Goal: Task Accomplishment & Management: Manage account settings

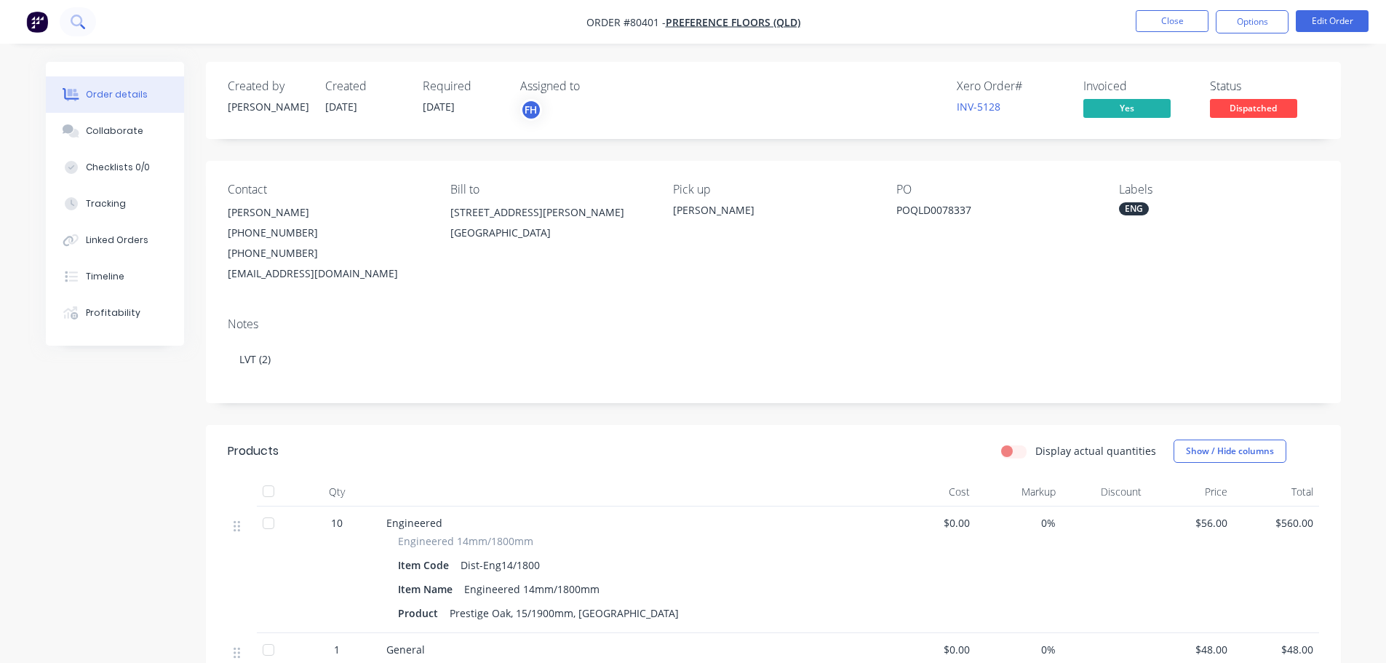
click at [80, 14] on button at bounding box center [78, 21] width 36 height 29
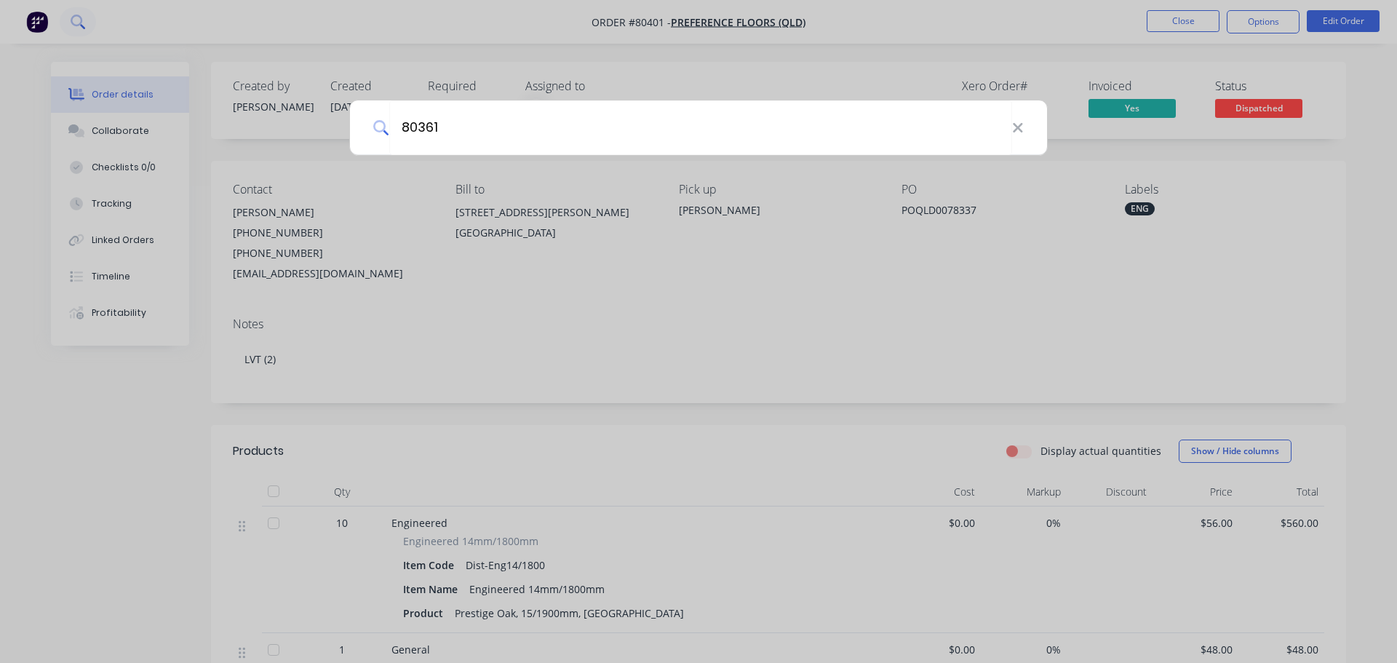
type input "80361"
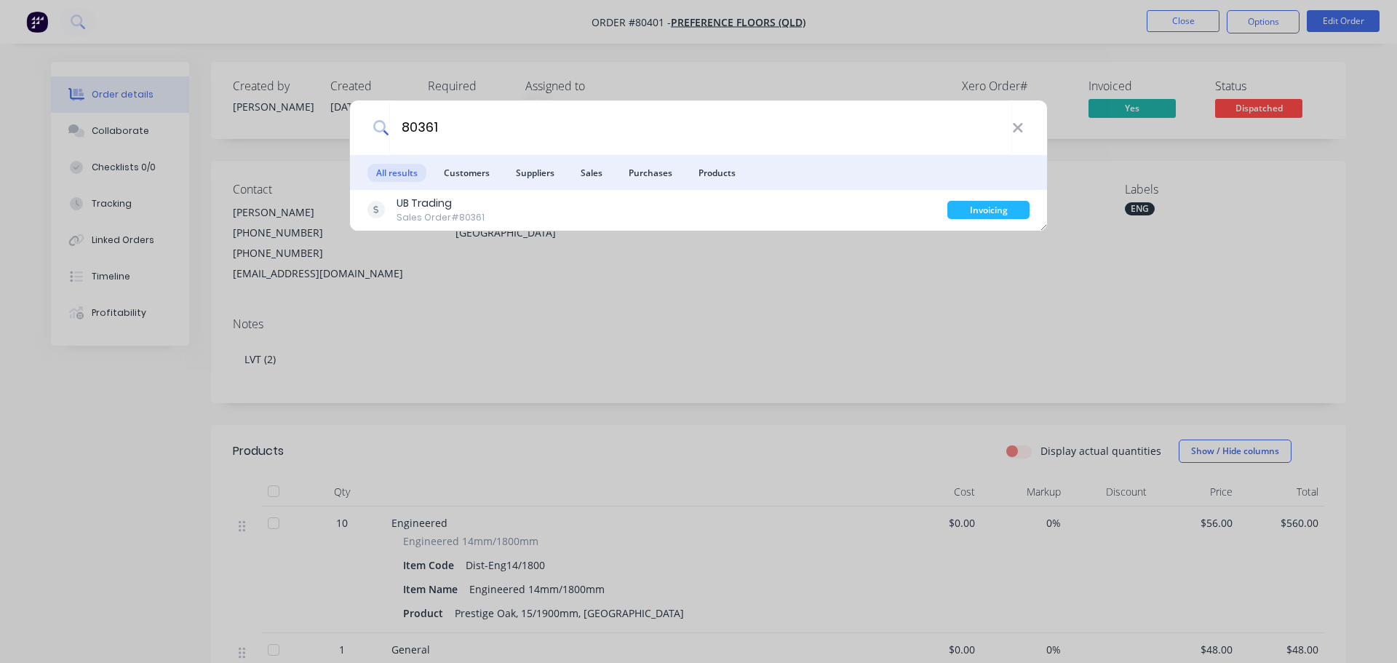
click at [26, 23] on div "80361 All results Customers Suppliers Sales Purchases Products UB Trading Sales…" at bounding box center [698, 331] width 1397 height 663
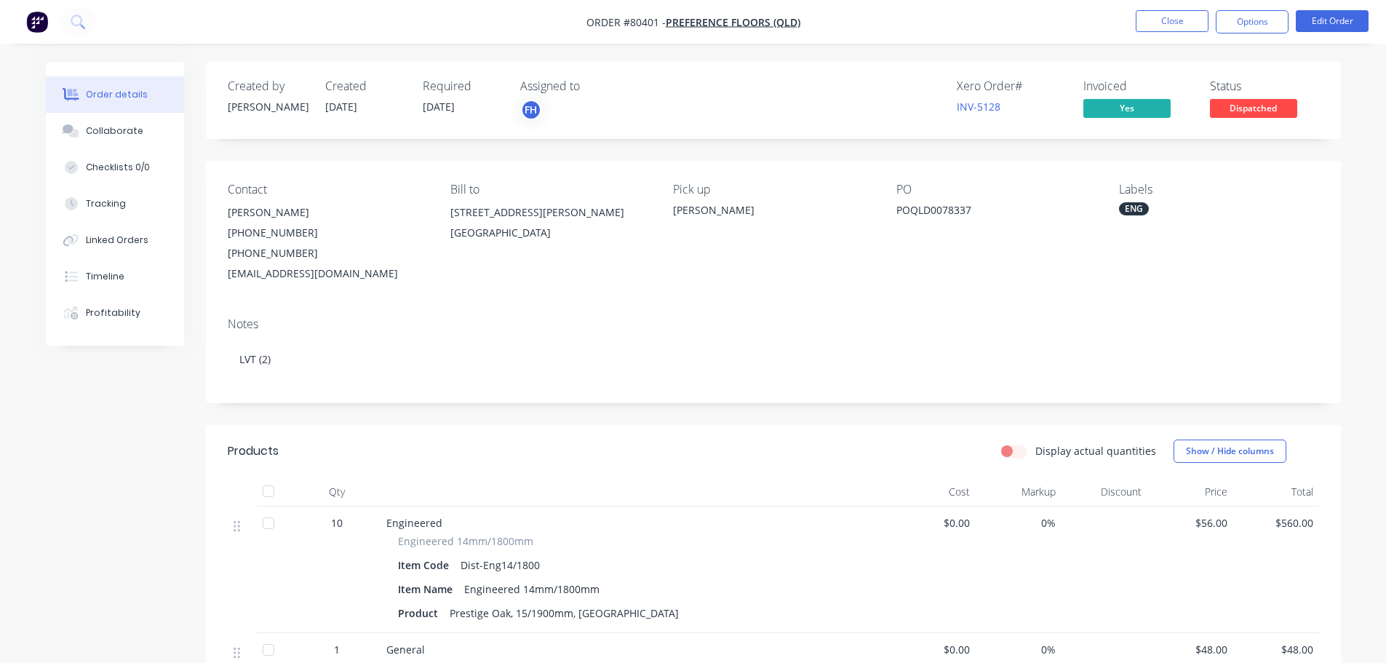
click at [46, 22] on img "button" at bounding box center [37, 22] width 22 height 22
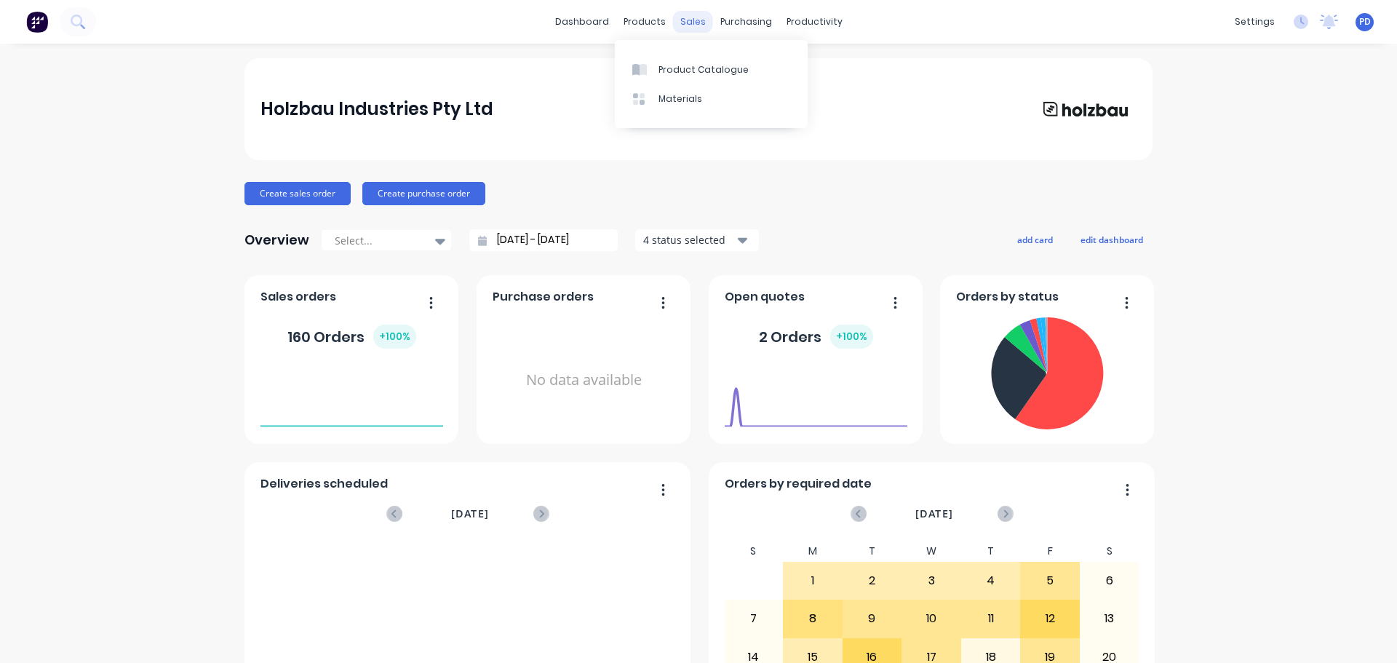
click at [693, 25] on div "sales" at bounding box center [693, 22] width 40 height 22
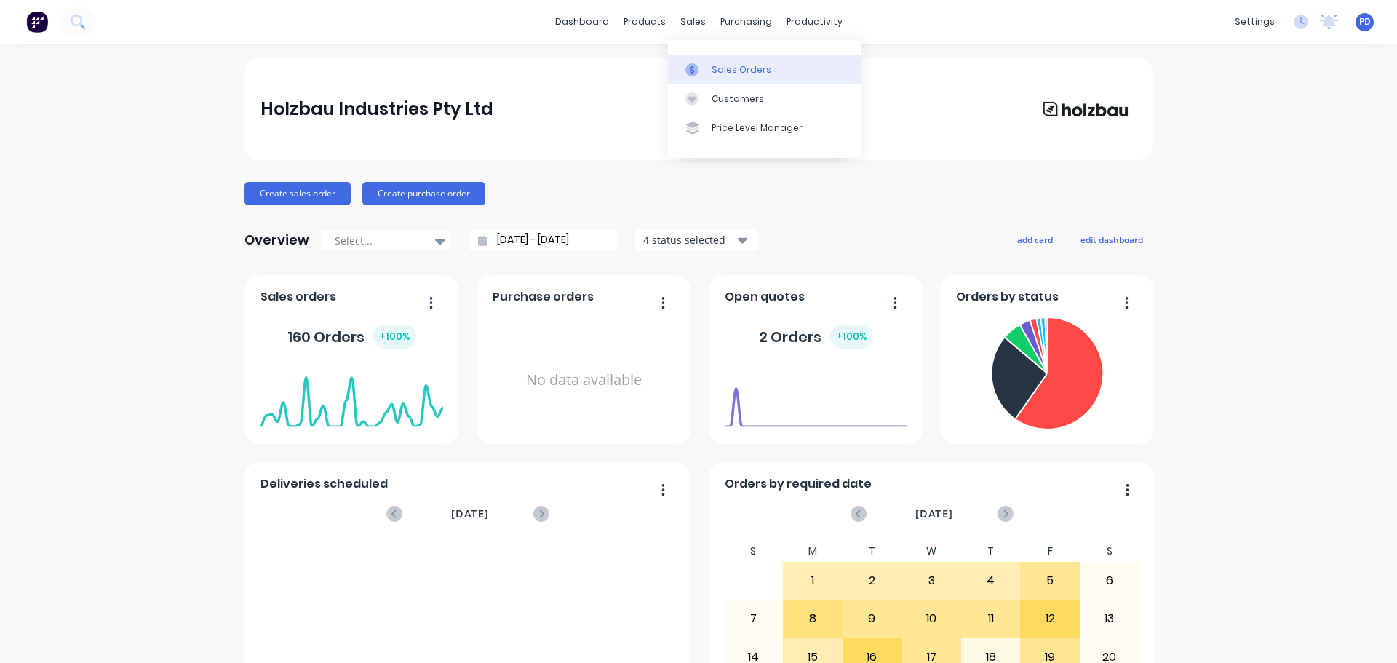
click at [699, 73] on div at bounding box center [696, 69] width 22 height 13
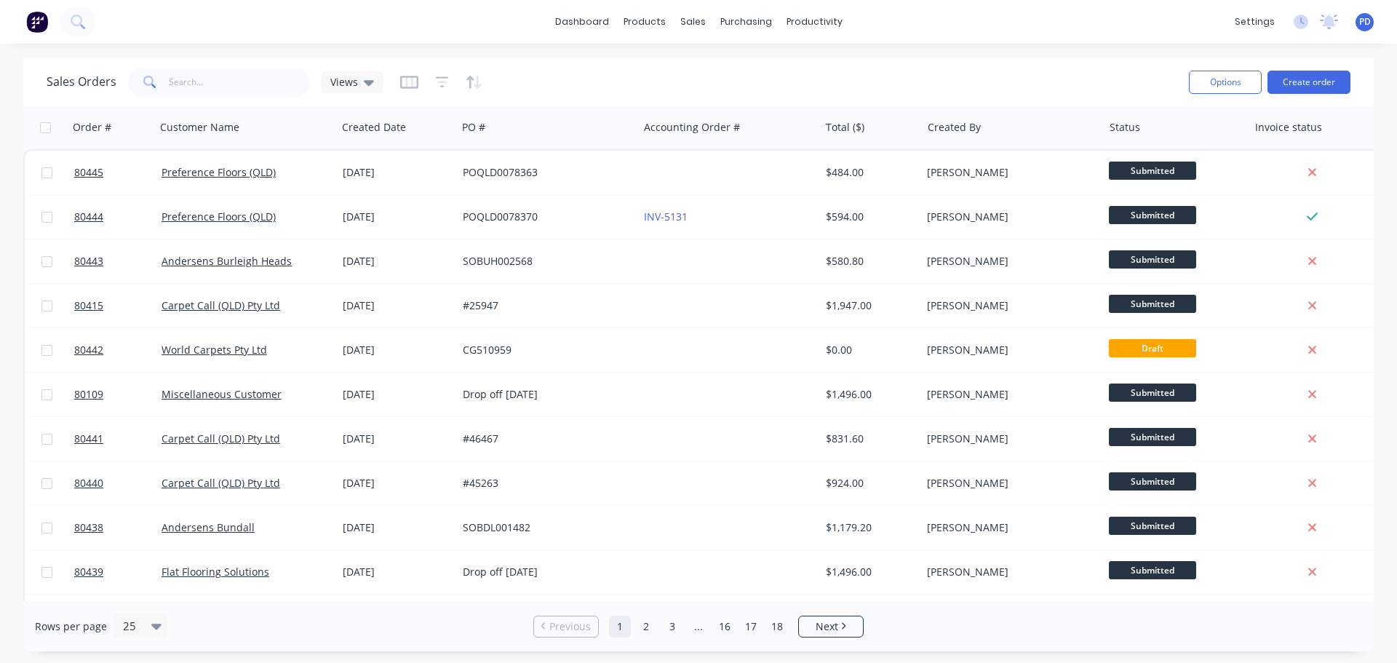
click at [152, 83] on icon at bounding box center [149, 82] width 13 height 13
click at [149, 83] on icon at bounding box center [149, 82] width 13 height 13
click at [151, 76] on icon at bounding box center [149, 82] width 13 height 13
click at [196, 76] on input "text" at bounding box center [240, 82] width 142 height 29
click at [818, 75] on div "Workflow" at bounding box center [840, 69] width 44 height 13
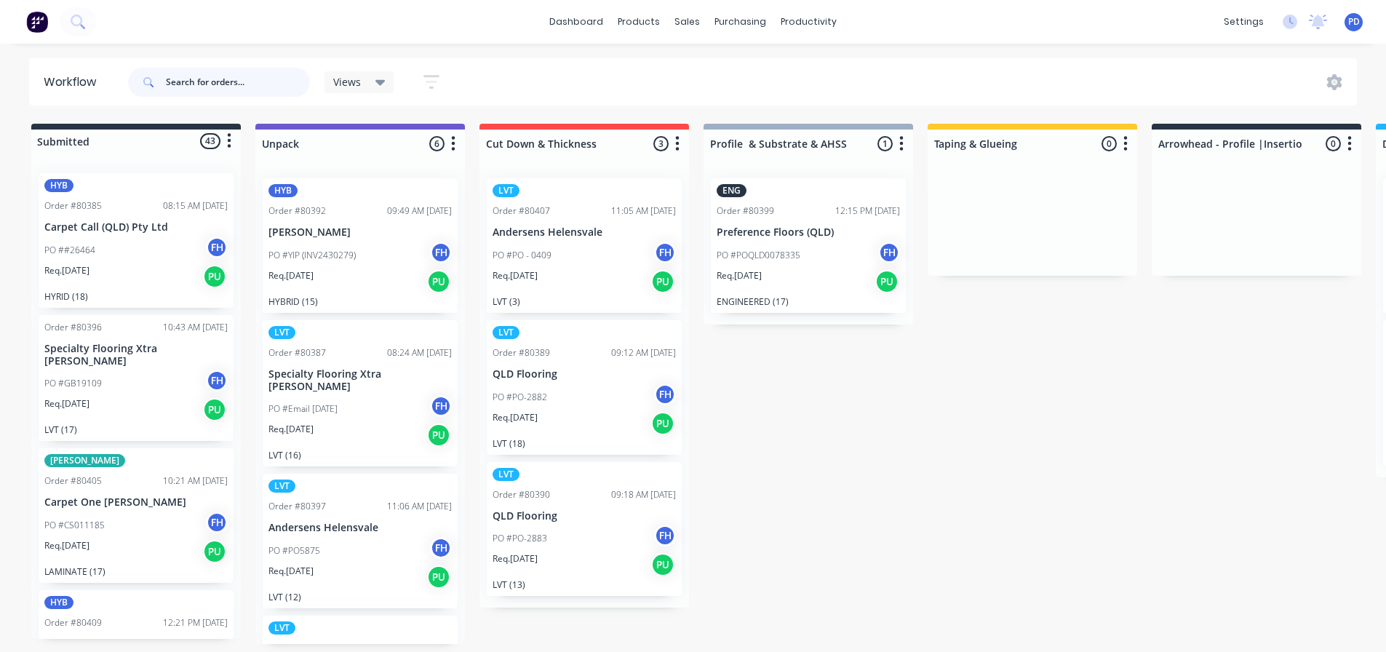
click at [226, 79] on input "text" at bounding box center [238, 82] width 144 height 29
type input "80361"
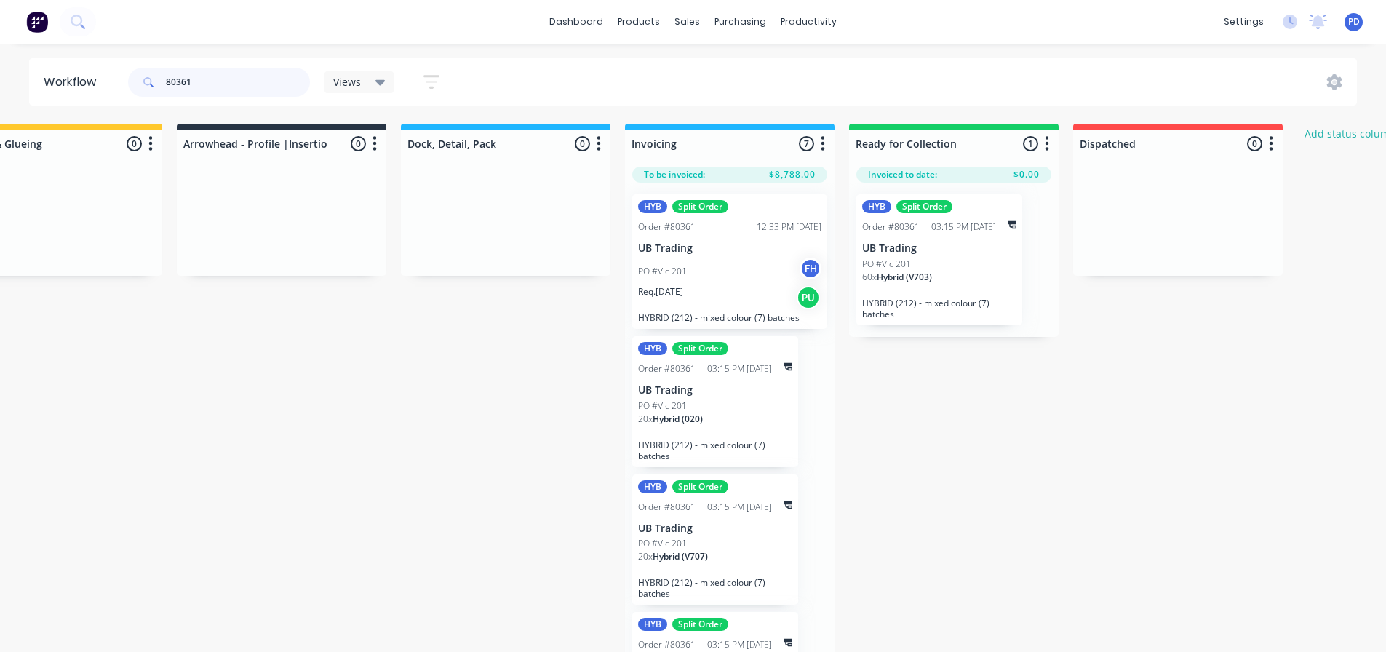
scroll to position [0, 978]
click at [703, 234] on div "HYB Split Order Order #80361 12:33 PM [DATE] UB Trading PO #Vic 201 FH Req. [DA…" at bounding box center [726, 261] width 195 height 135
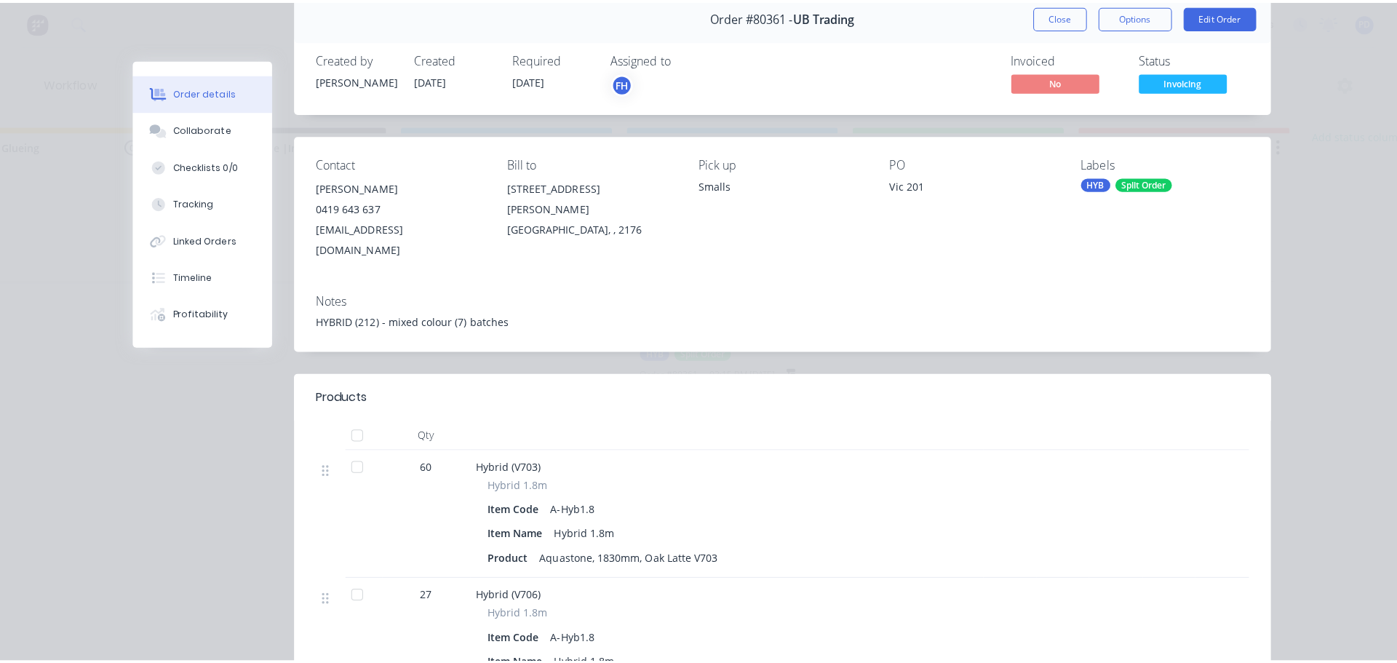
scroll to position [0, 0]
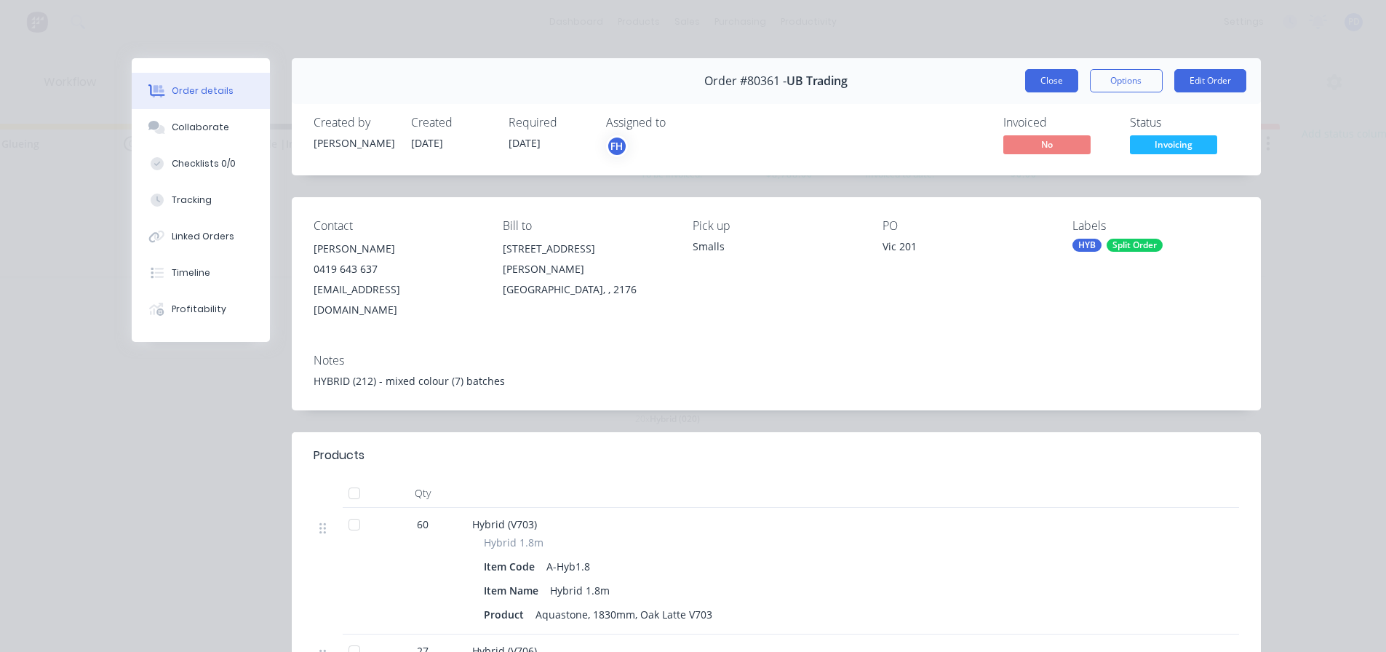
click at [1037, 84] on button "Close" at bounding box center [1051, 80] width 53 height 23
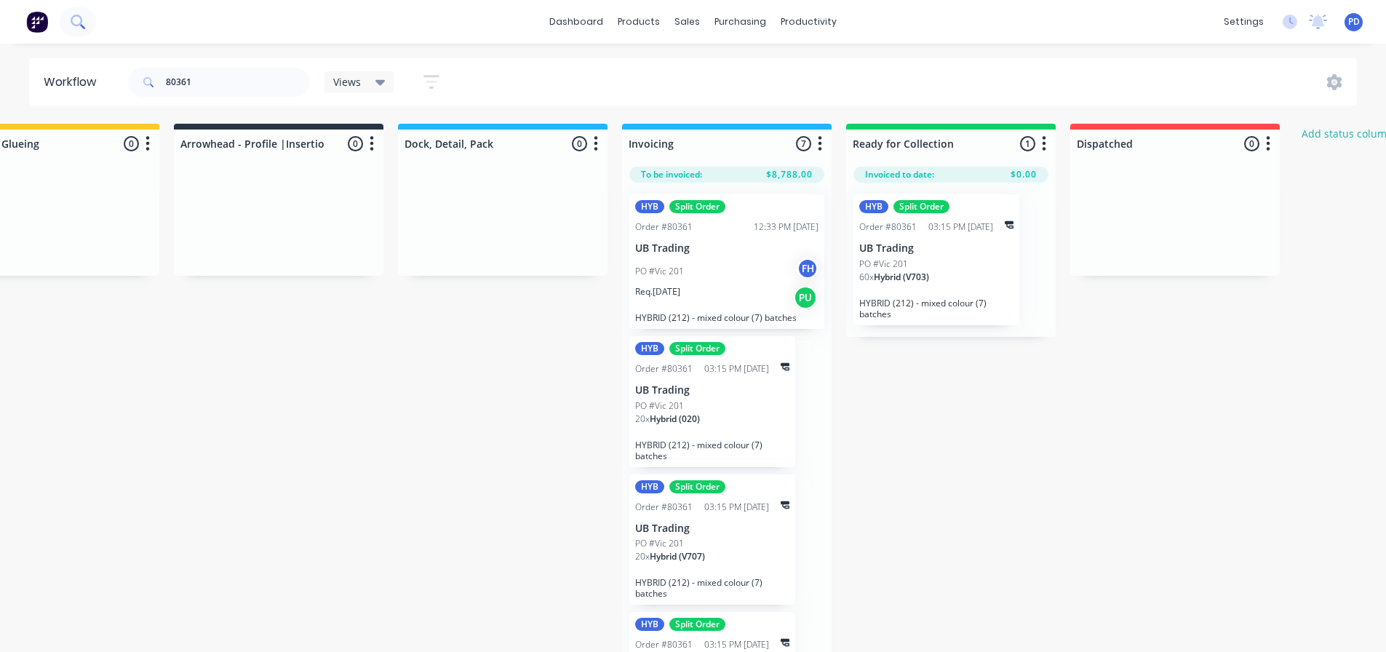
click at [77, 19] on icon at bounding box center [78, 22] width 14 height 14
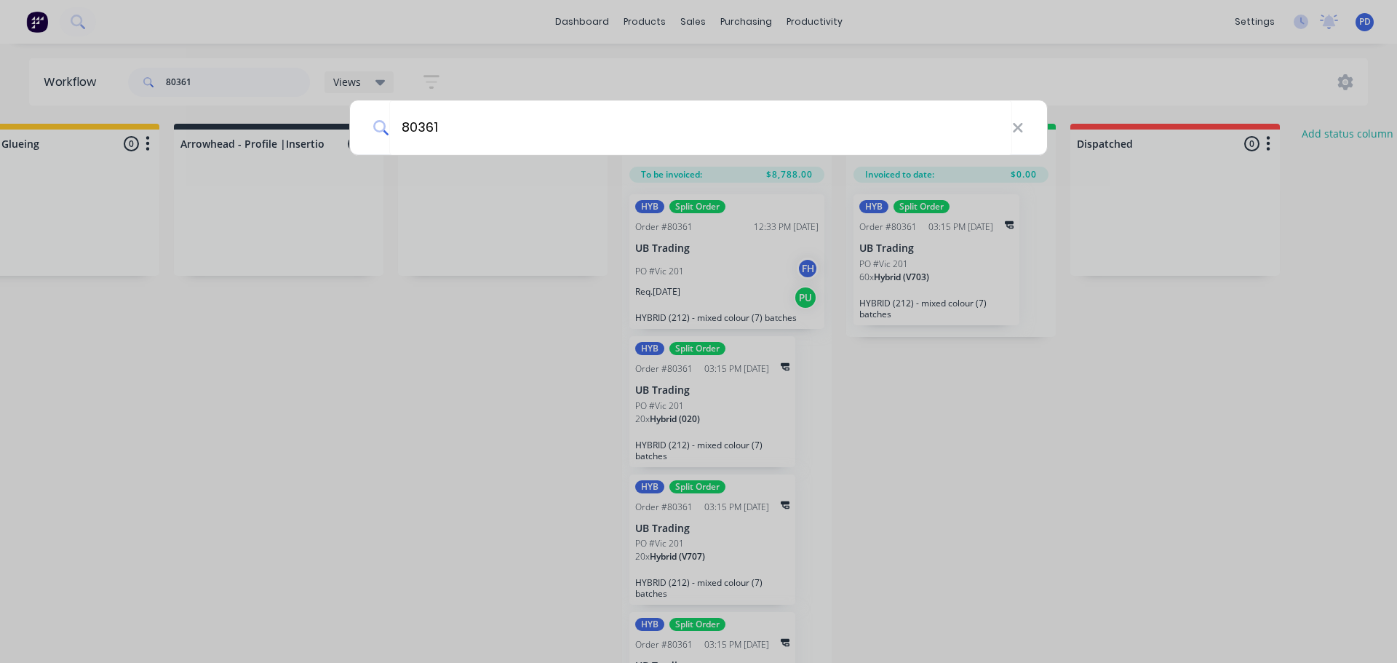
type input "80361"
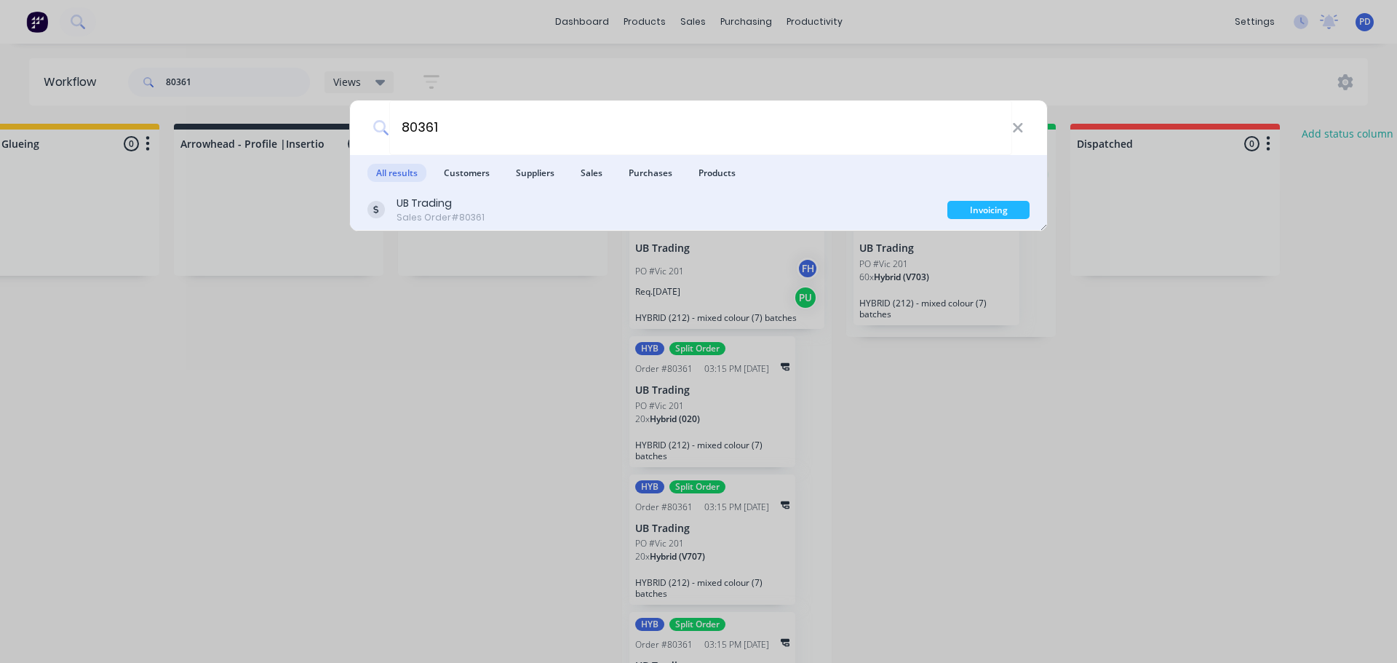
click at [444, 213] on div "Sales Order #80361" at bounding box center [440, 217] width 88 height 13
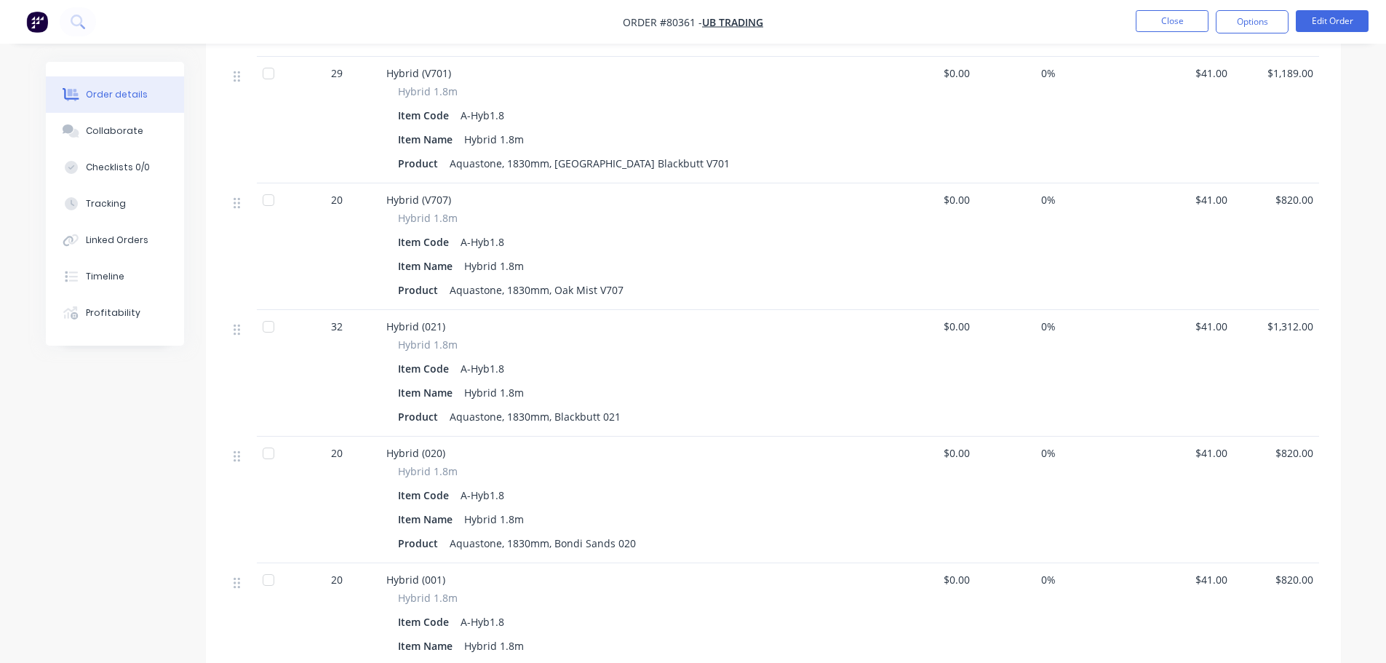
scroll to position [173, 0]
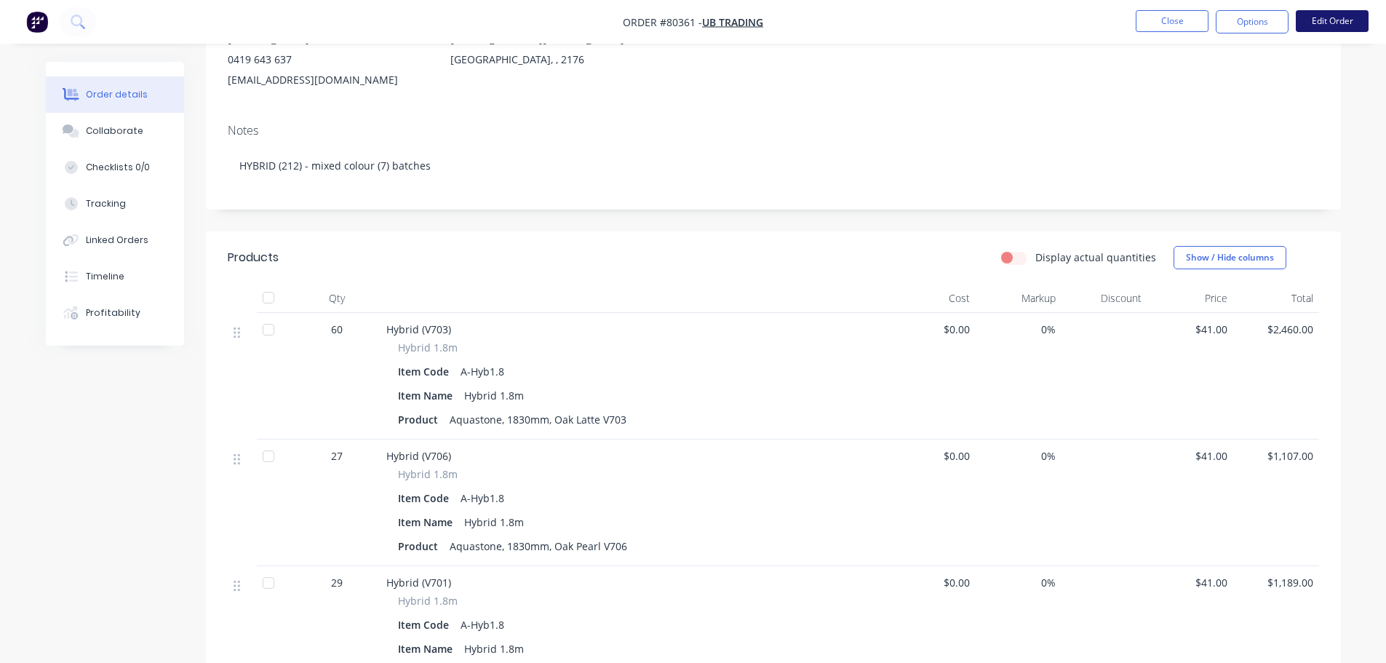
click at [1322, 17] on button "Edit Order" at bounding box center [1332, 21] width 73 height 22
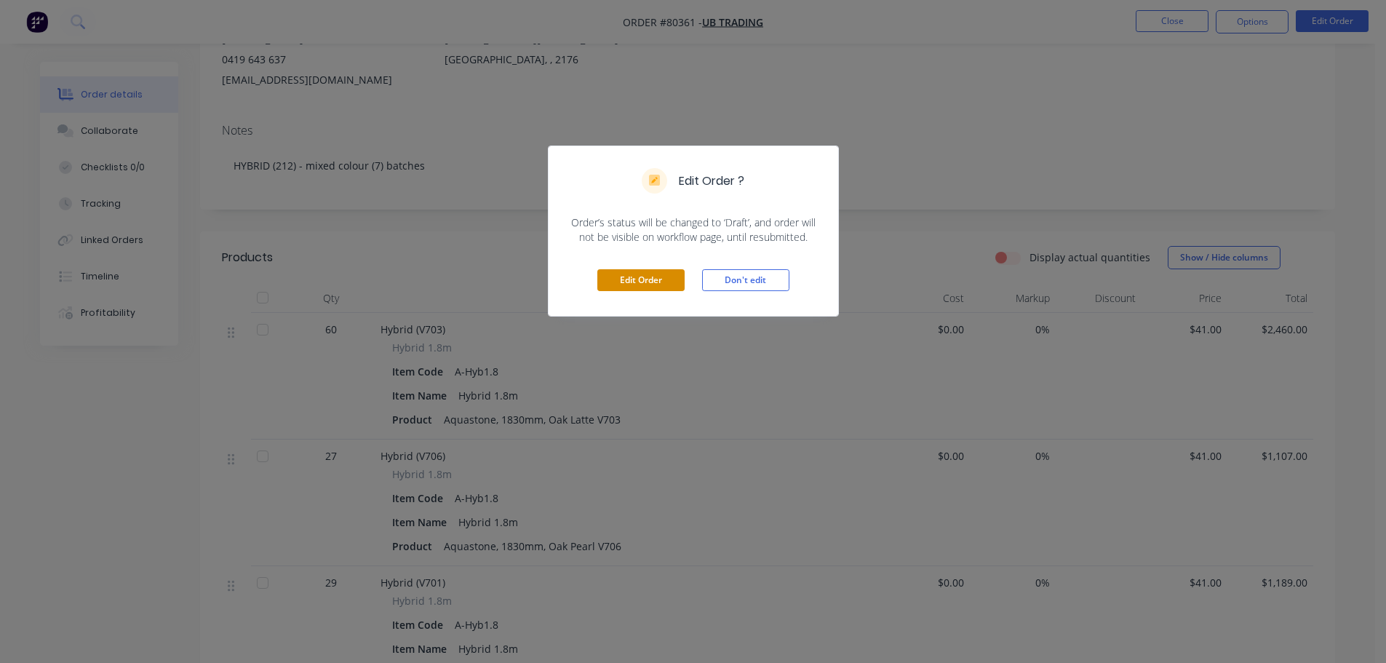
click at [640, 281] on button "Edit Order" at bounding box center [640, 280] width 87 height 22
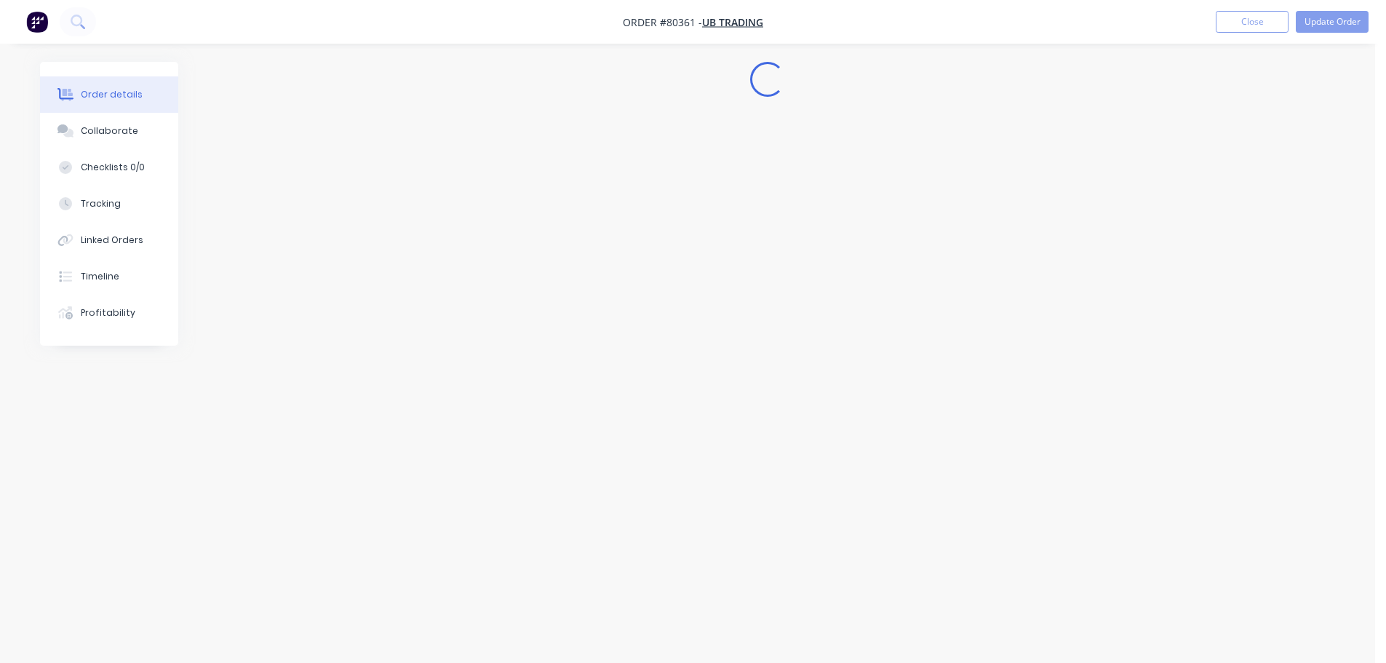
scroll to position [0, 0]
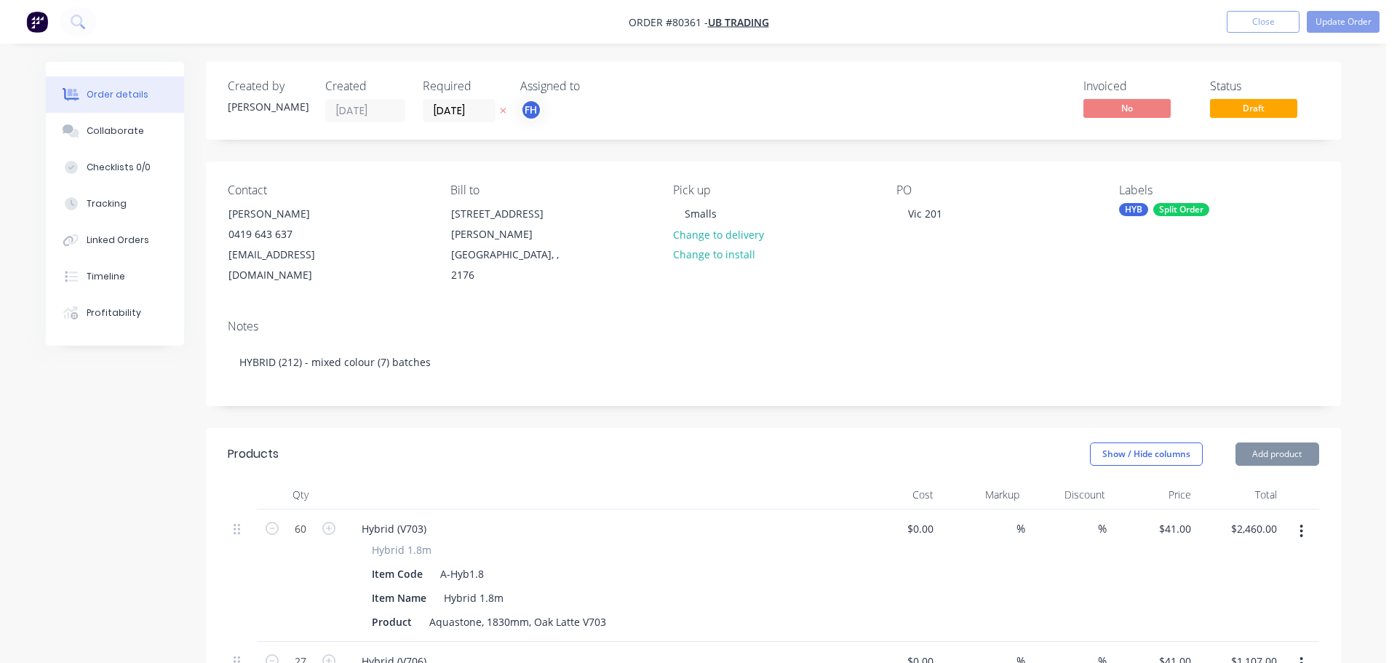
type input "$41.00"
type input "$2,460.00"
type input "$41.00"
type input "$1,107.00"
type input "$41.00"
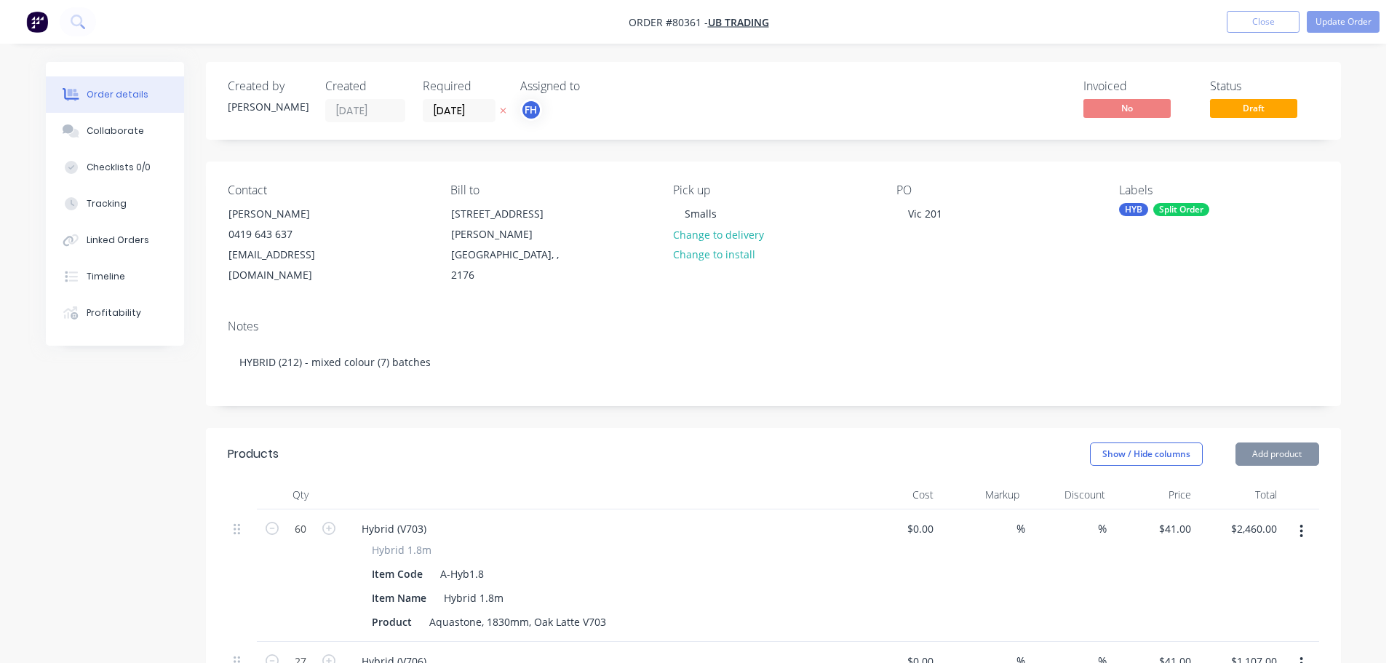
type input "$1,189.00"
type input "$41.00"
type input "$820.00"
type input "$41.00"
type input "$1,312.00"
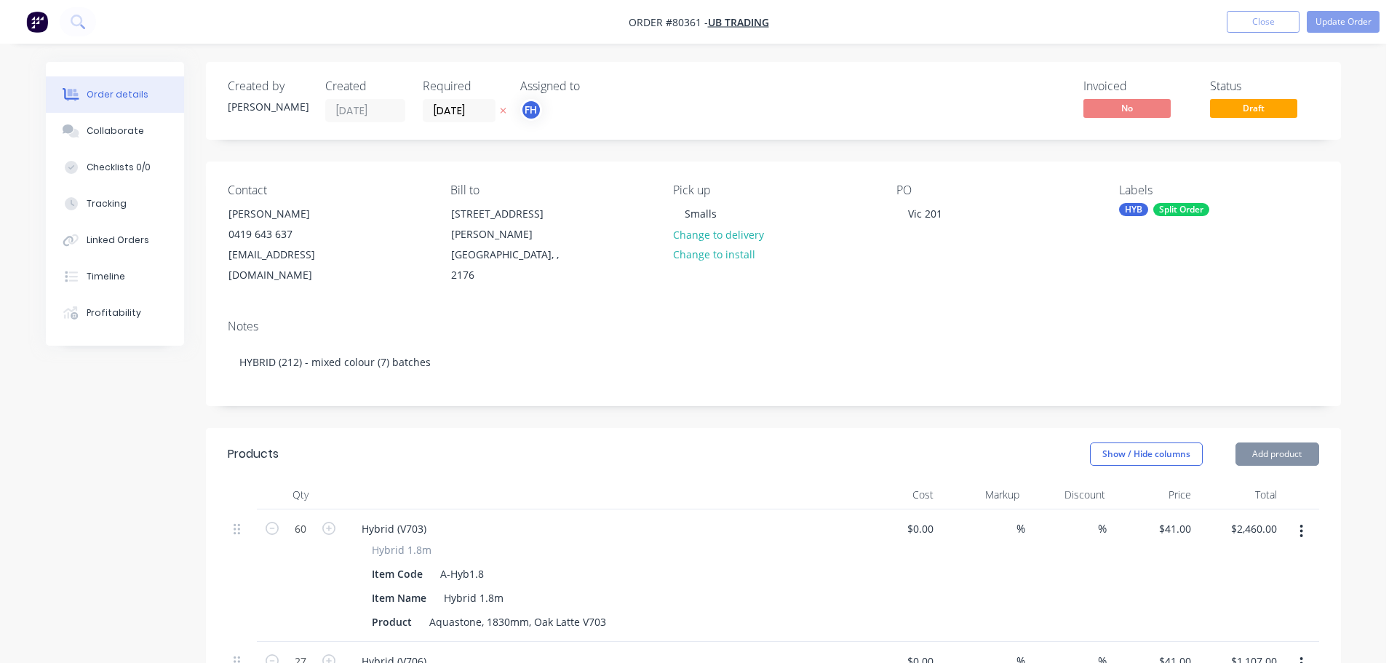
type input "$41.00"
type input "$820.00"
type input "$41.00"
type input "$820.00"
type input "$65.00"
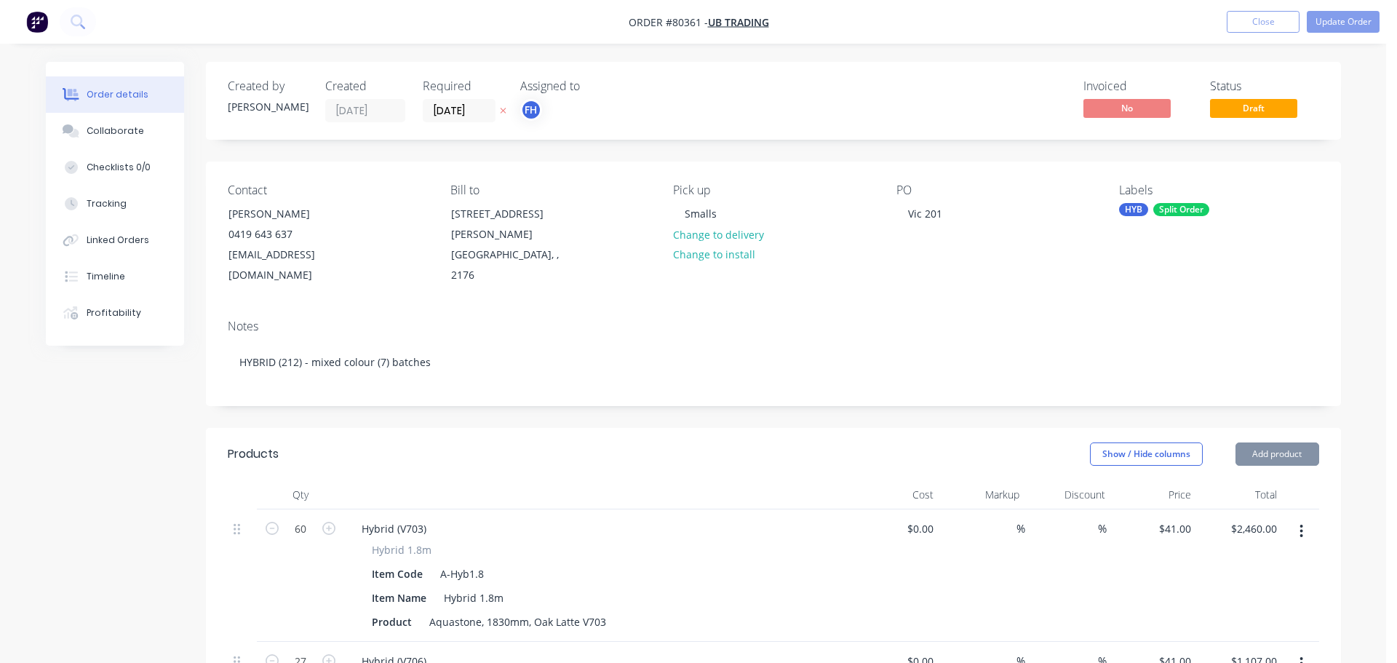
type input "$260.00"
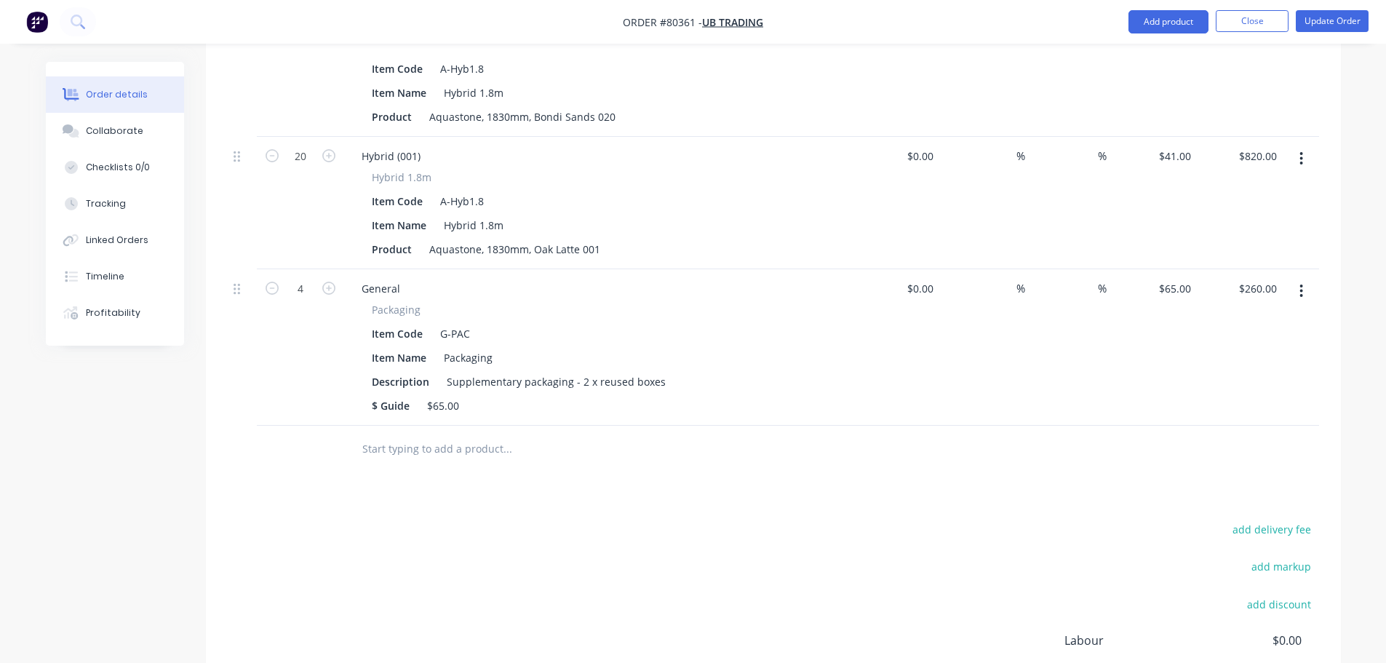
scroll to position [1328, 0]
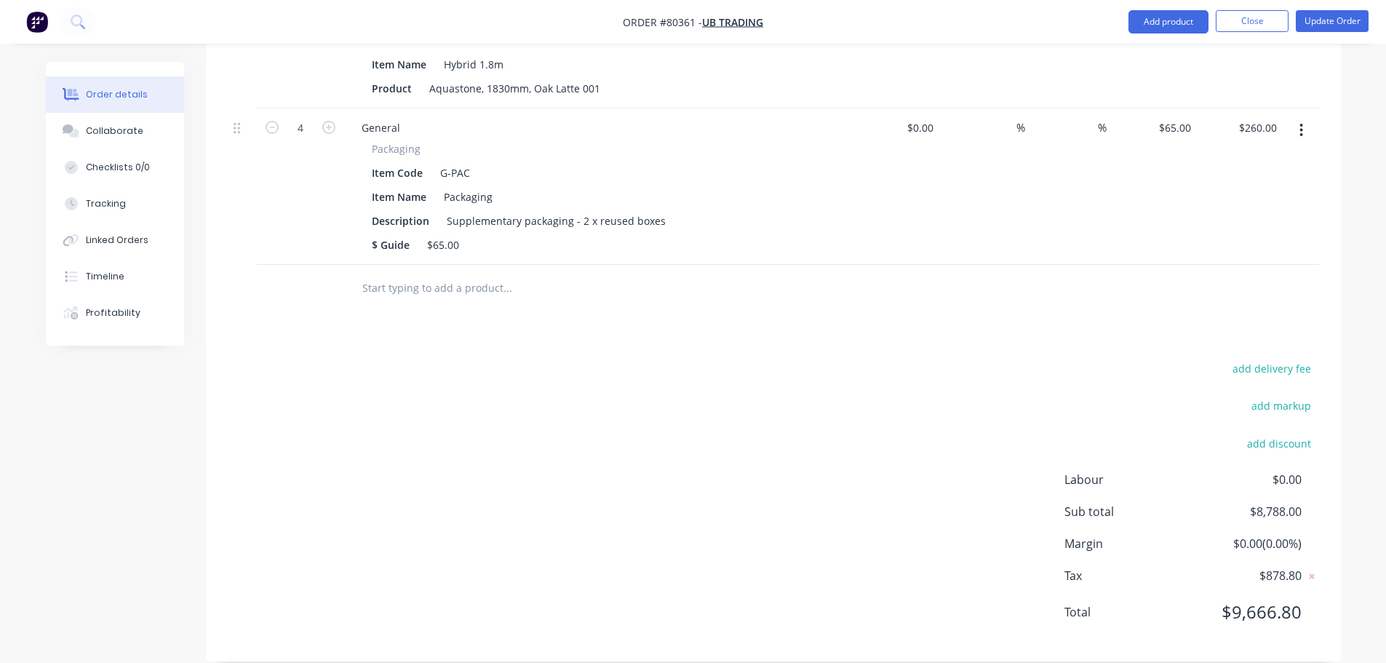
click at [418, 274] on input "text" at bounding box center [507, 288] width 291 height 29
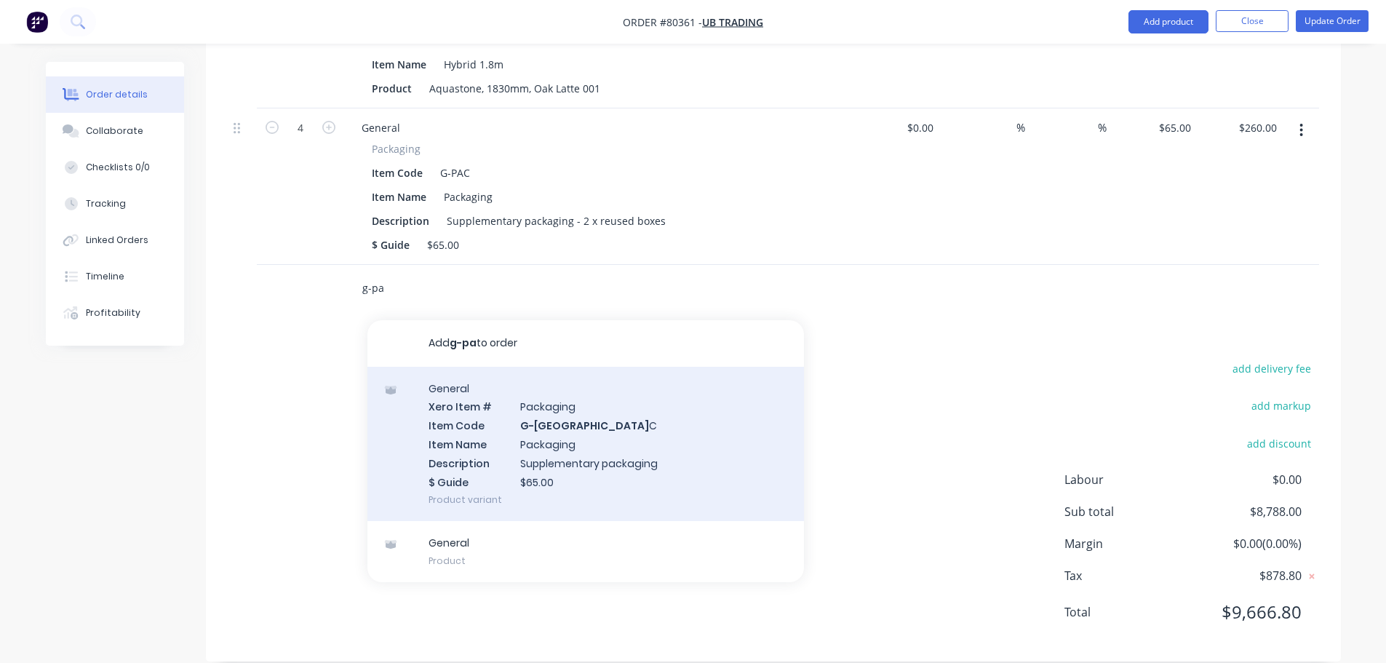
type input "g-pa"
click at [564, 454] on div "General Xero Item # Packaging Item Code G-[GEOGRAPHIC_DATA] C Item Name Packagi…" at bounding box center [585, 444] width 436 height 155
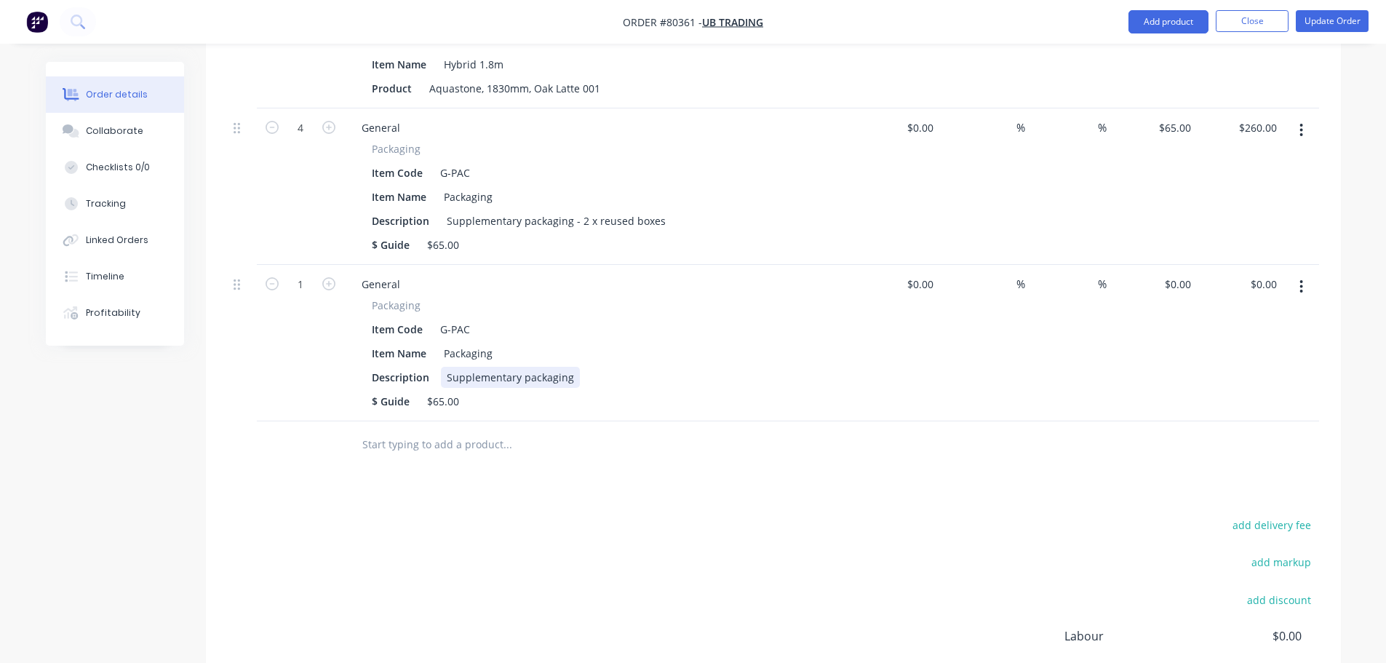
click at [570, 367] on div "Supplementary packaging" at bounding box center [510, 377] width 139 height 21
click at [1184, 274] on input "0" at bounding box center [1179, 284] width 33 height 21
type input "$65.00"
click at [970, 327] on div "%" at bounding box center [982, 343] width 86 height 156
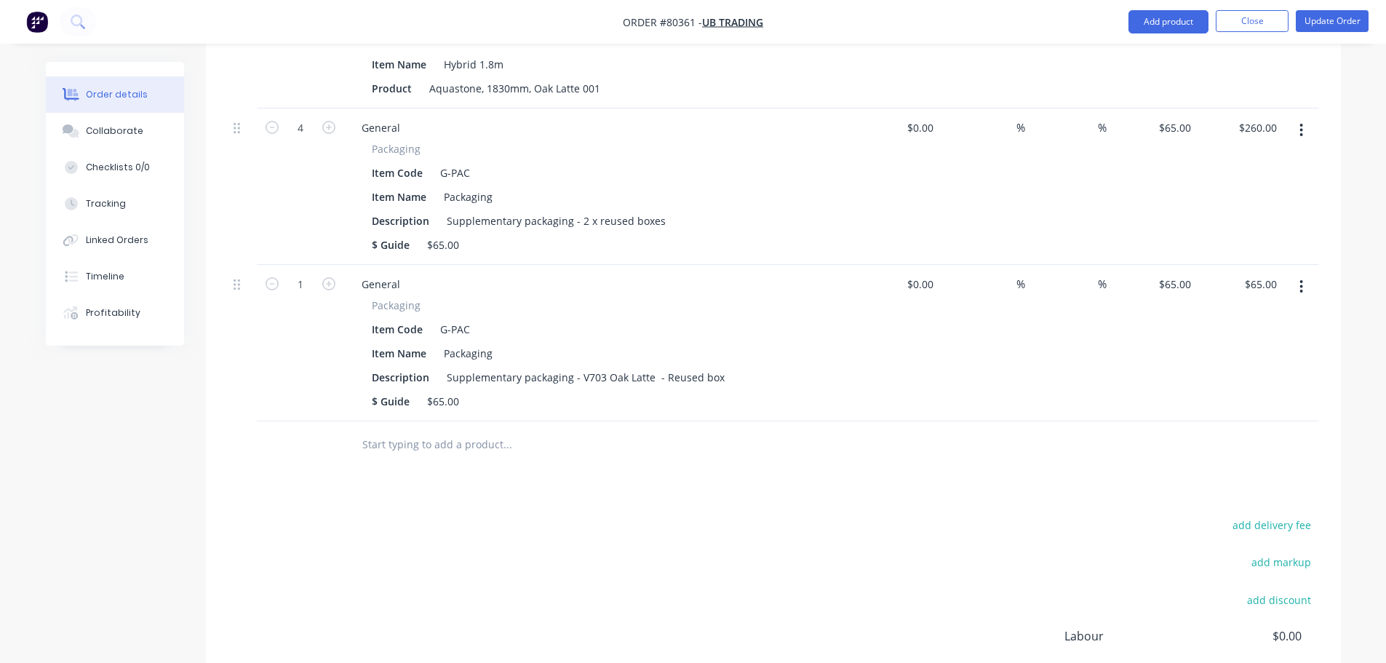
click at [1302, 279] on icon "button" at bounding box center [1301, 287] width 4 height 16
click at [1234, 343] on div "Duplicate" at bounding box center [1250, 353] width 112 height 21
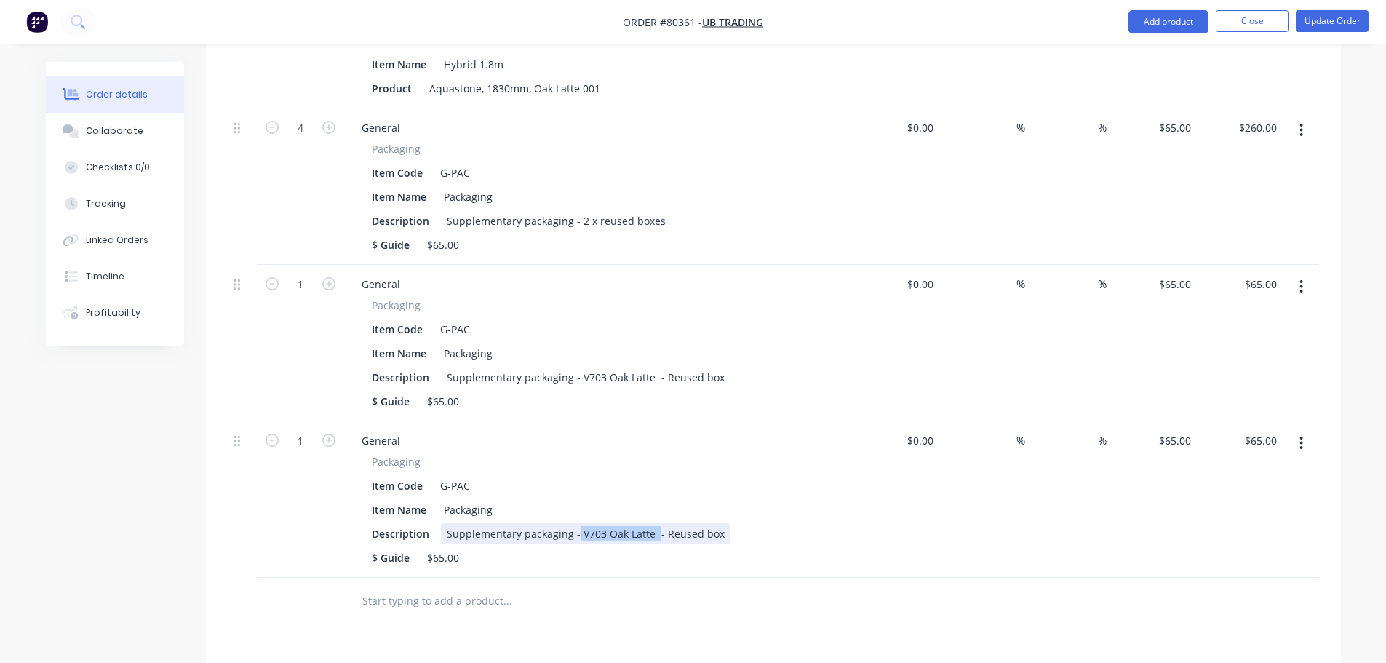
drag, startPoint x: 575, startPoint y: 514, endPoint x: 653, endPoint y: 508, distance: 78.8
click at [653, 523] on div "Supplementary packaging - V703 Oak Latte - Reused box" at bounding box center [586, 533] width 290 height 21
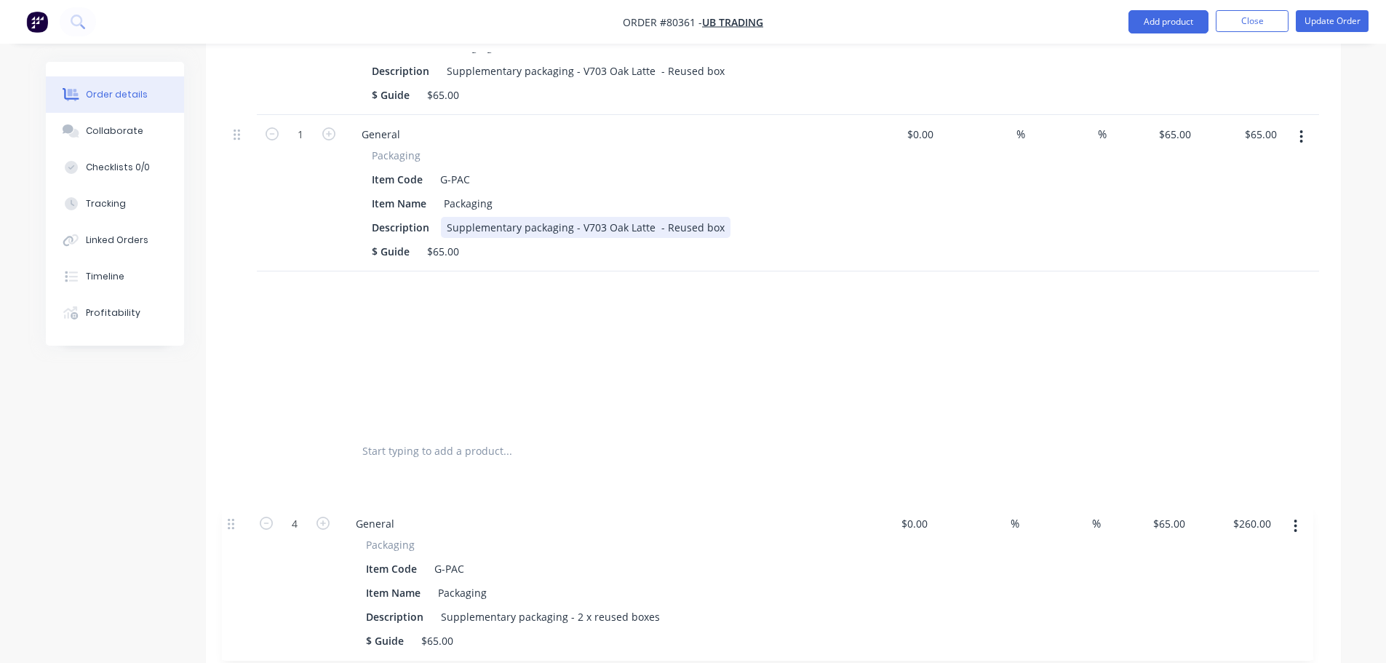
scroll to position [1493, 0]
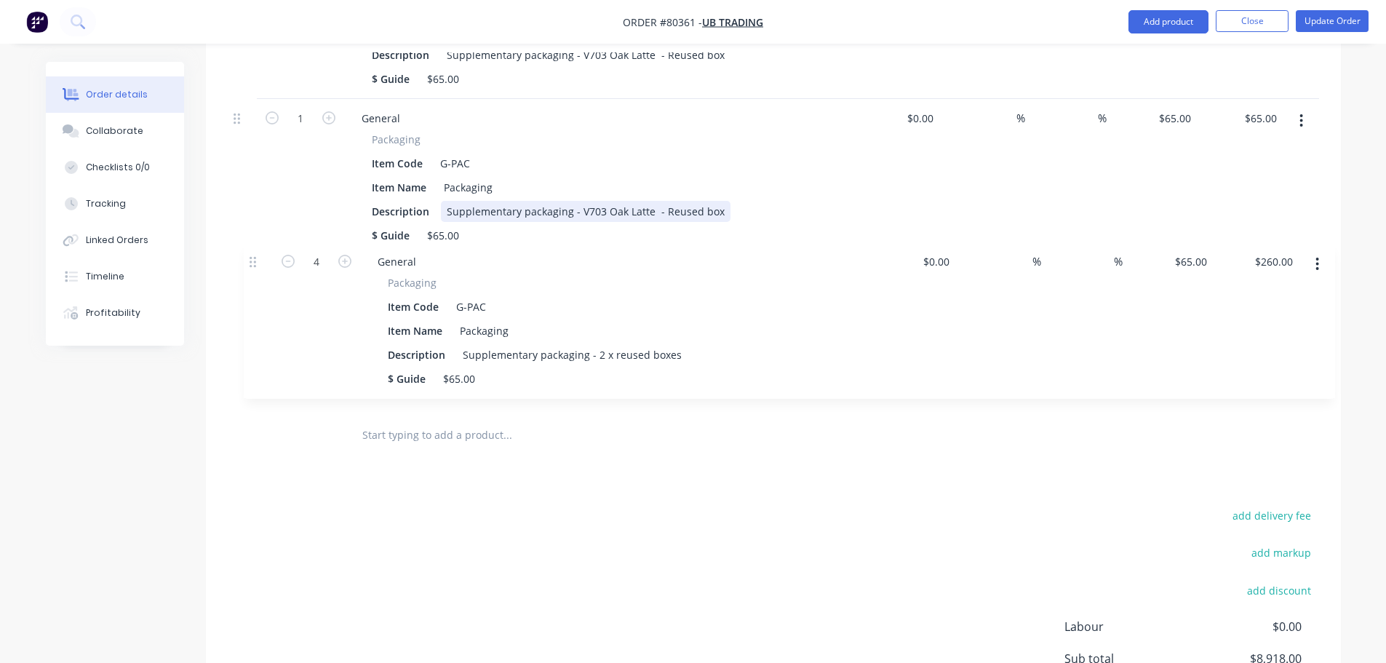
drag, startPoint x: 234, startPoint y: 253, endPoint x: 250, endPoint y: 273, distance: 25.3
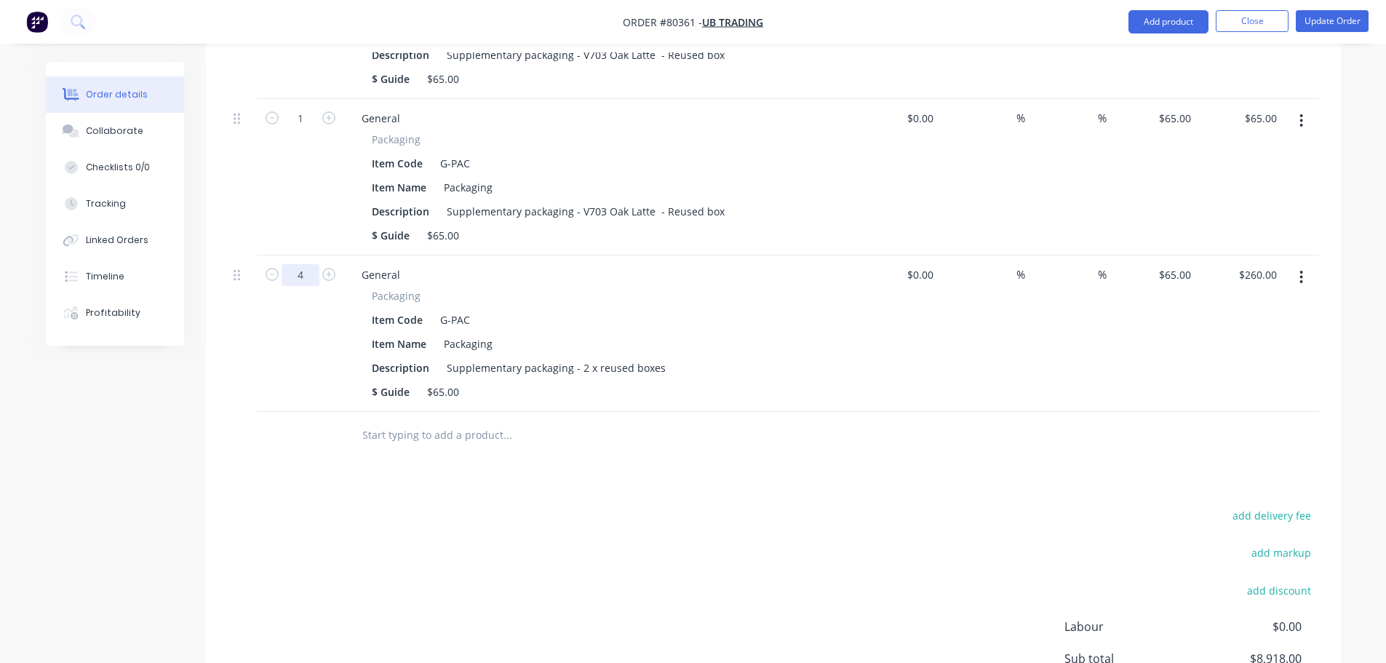
click at [303, 264] on input "4" at bounding box center [301, 275] width 38 height 22
click at [269, 268] on icon "button" at bounding box center [272, 274] width 13 height 13
type input "3"
type input "$195.00"
click at [267, 268] on icon "button" at bounding box center [272, 274] width 13 height 13
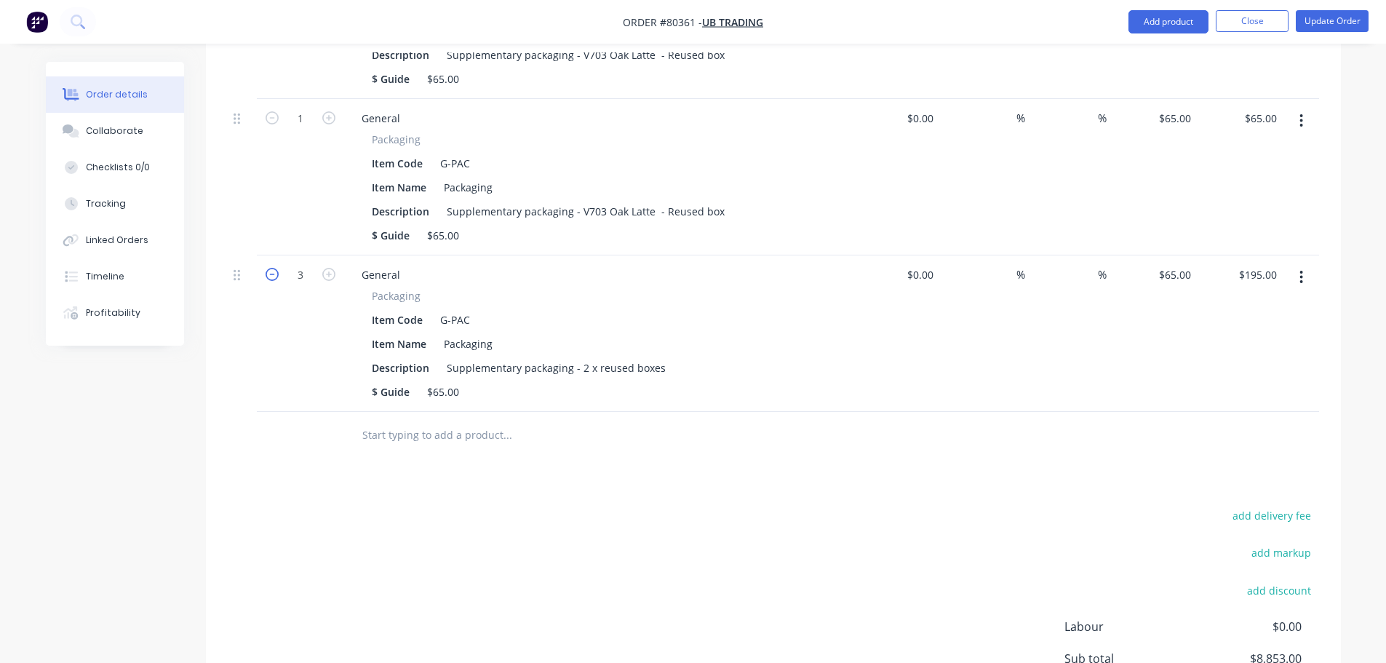
type input "2"
type input "$130.00"
click at [267, 268] on icon "button" at bounding box center [272, 274] width 13 height 13
type input "1"
type input "$65.00"
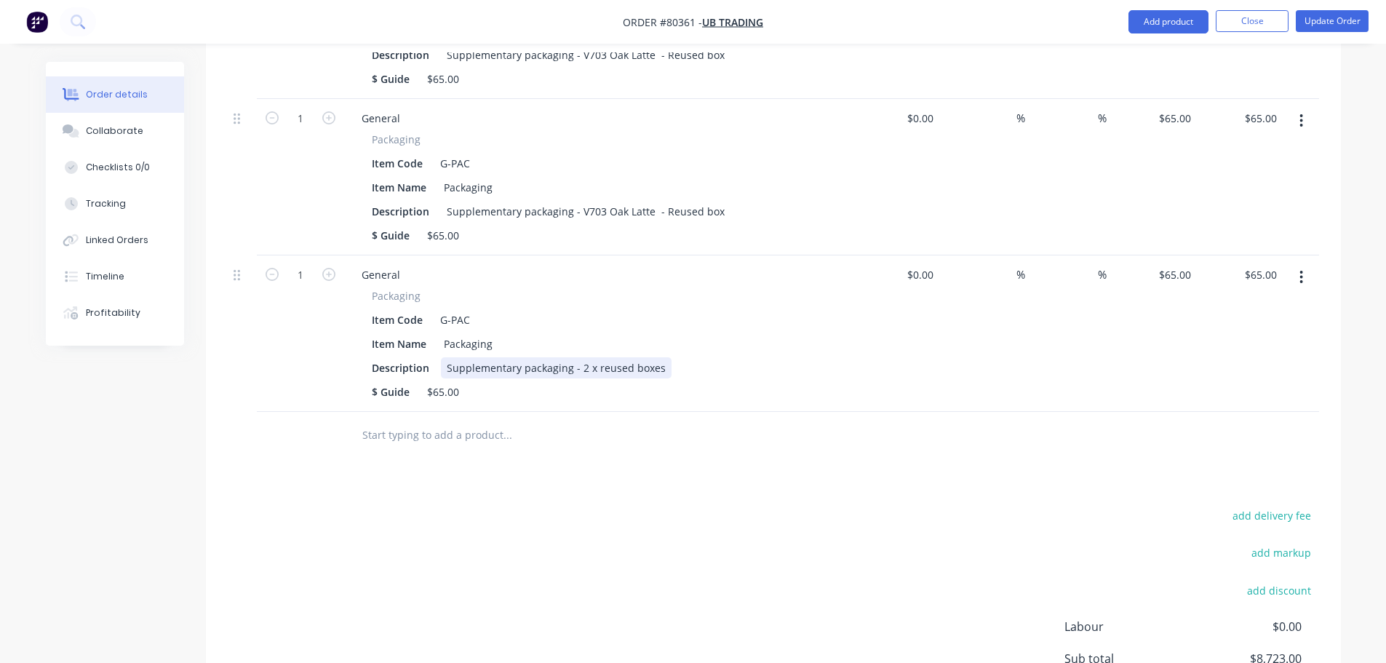
click at [584, 357] on div "Supplementary packaging - 2 x reused boxes" at bounding box center [556, 367] width 231 height 21
click at [676, 357] on div "Supplementary packaging - Oak Mist V707 (LHS) reused boxes" at bounding box center [597, 367] width 313 height 21
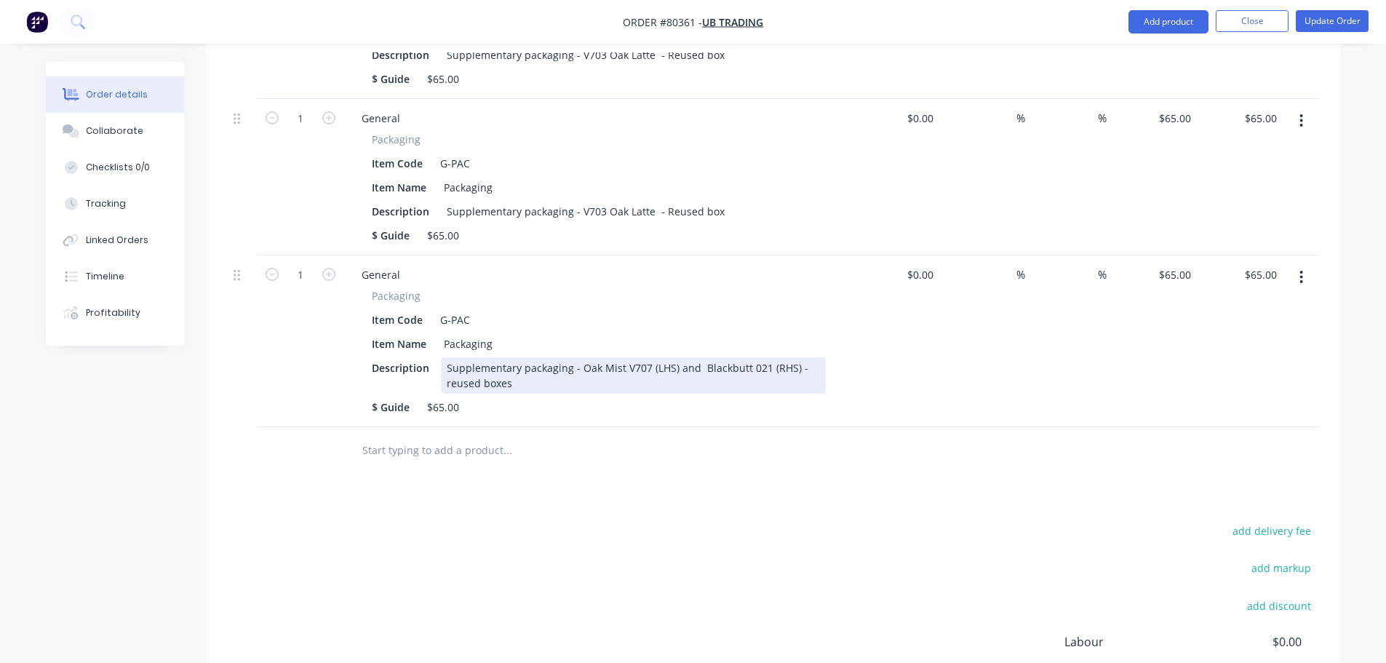
click at [508, 364] on div "Supplementary packaging - Oak Mist V707 (LHS) and Blackbutt 021 (RHS) - reused …" at bounding box center [633, 375] width 385 height 36
click at [389, 436] on input "text" at bounding box center [507, 450] width 291 height 29
click at [1304, 264] on button "button" at bounding box center [1301, 277] width 34 height 26
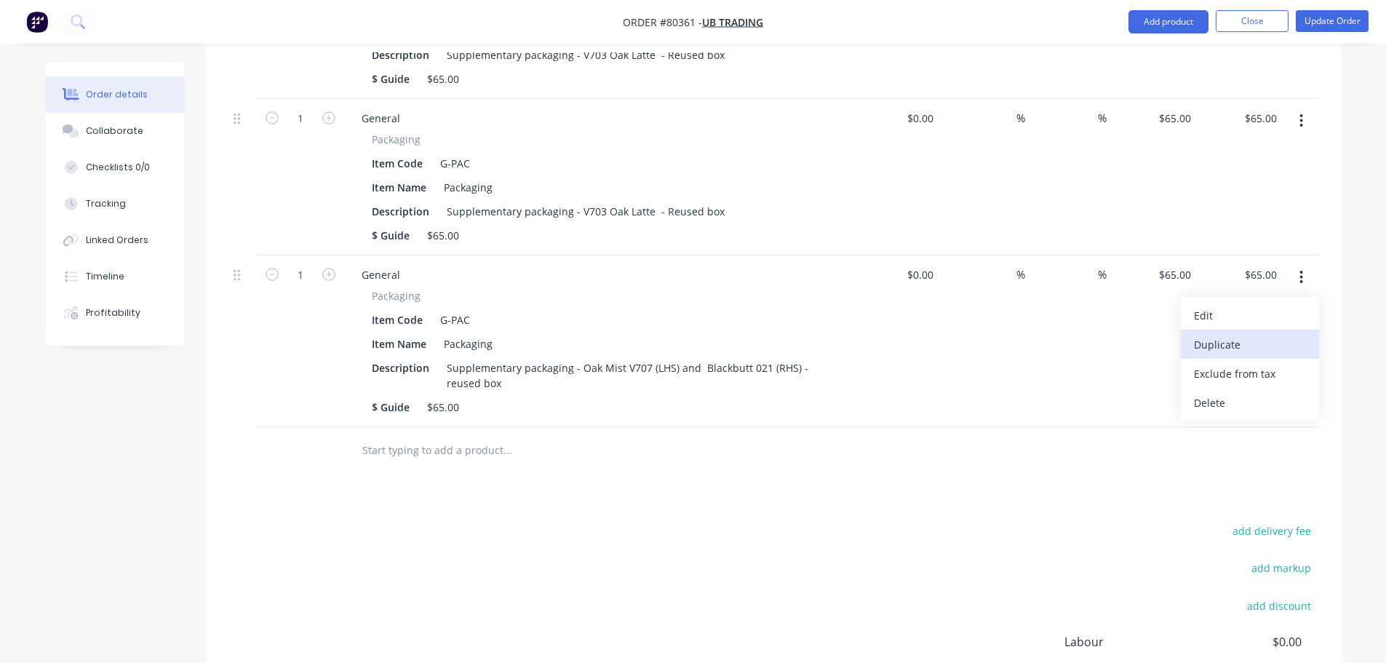
click at [1256, 334] on div "Duplicate" at bounding box center [1250, 344] width 112 height 21
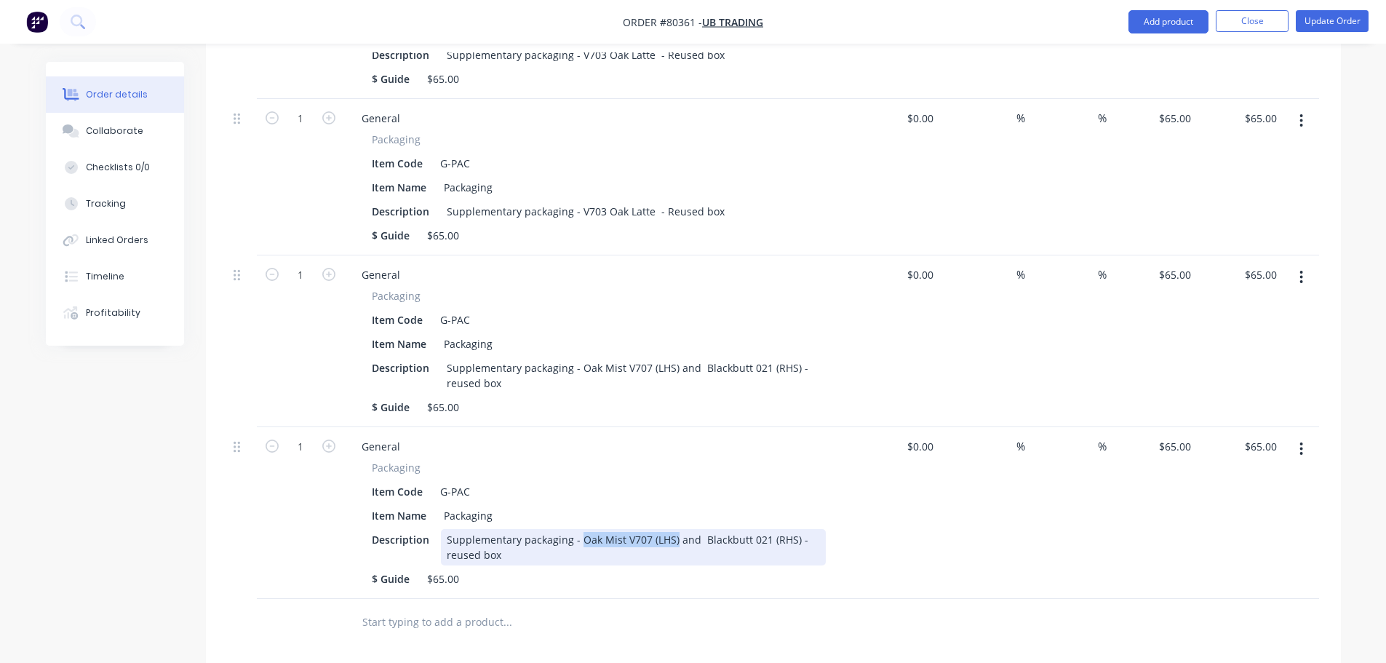
drag, startPoint x: 578, startPoint y: 519, endPoint x: 671, endPoint y: 516, distance: 93.1
click at [671, 529] on div "Supplementary packaging - Oak Mist V707 (LHS) and Blackbutt 021 (RHS) - reused …" at bounding box center [633, 547] width 385 height 36
drag, startPoint x: 703, startPoint y: 516, endPoint x: 795, endPoint y: 522, distance: 92.6
click at [795, 529] on div "Supplementary packaging - Bondi Sand 020 (top) and Blackbutt 021 (RHS) - reused…" at bounding box center [633, 547] width 385 height 36
click at [793, 529] on div "Supplementary packaging - Bondi Sand 020 (top) and Oak Latte 001 (bootom) - reu…" at bounding box center [633, 547] width 385 height 36
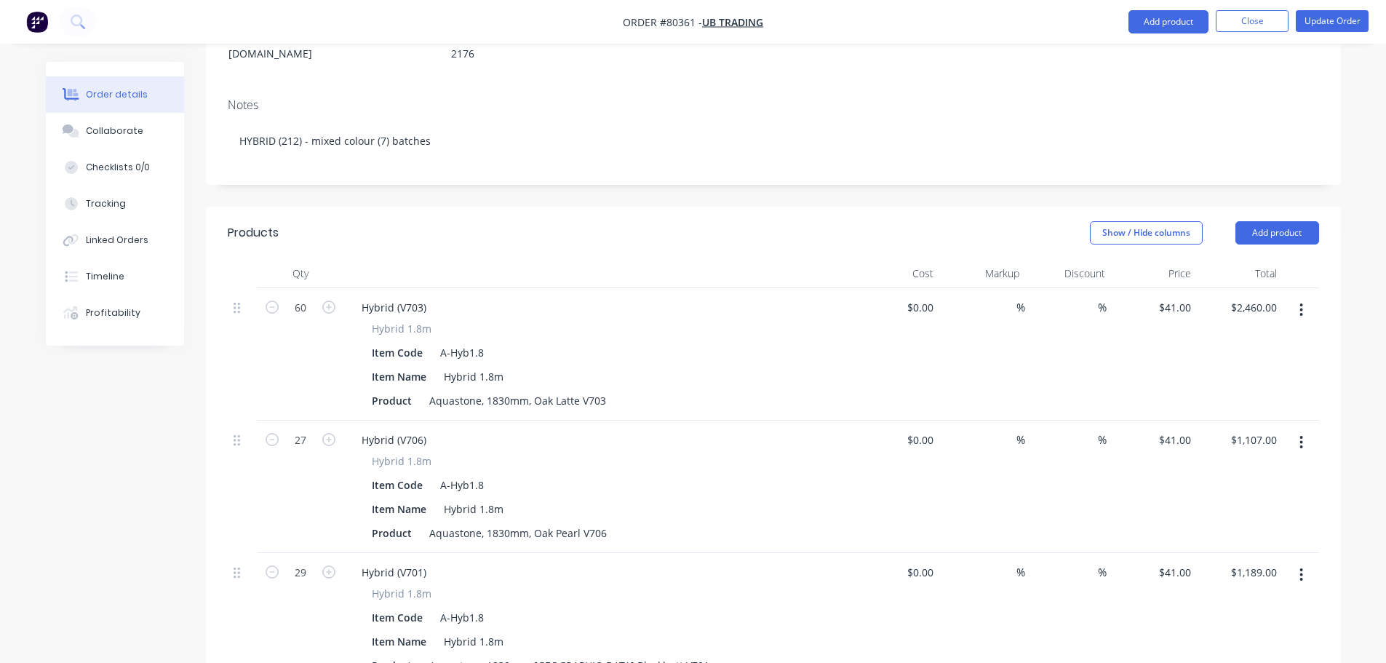
scroll to position [111, 0]
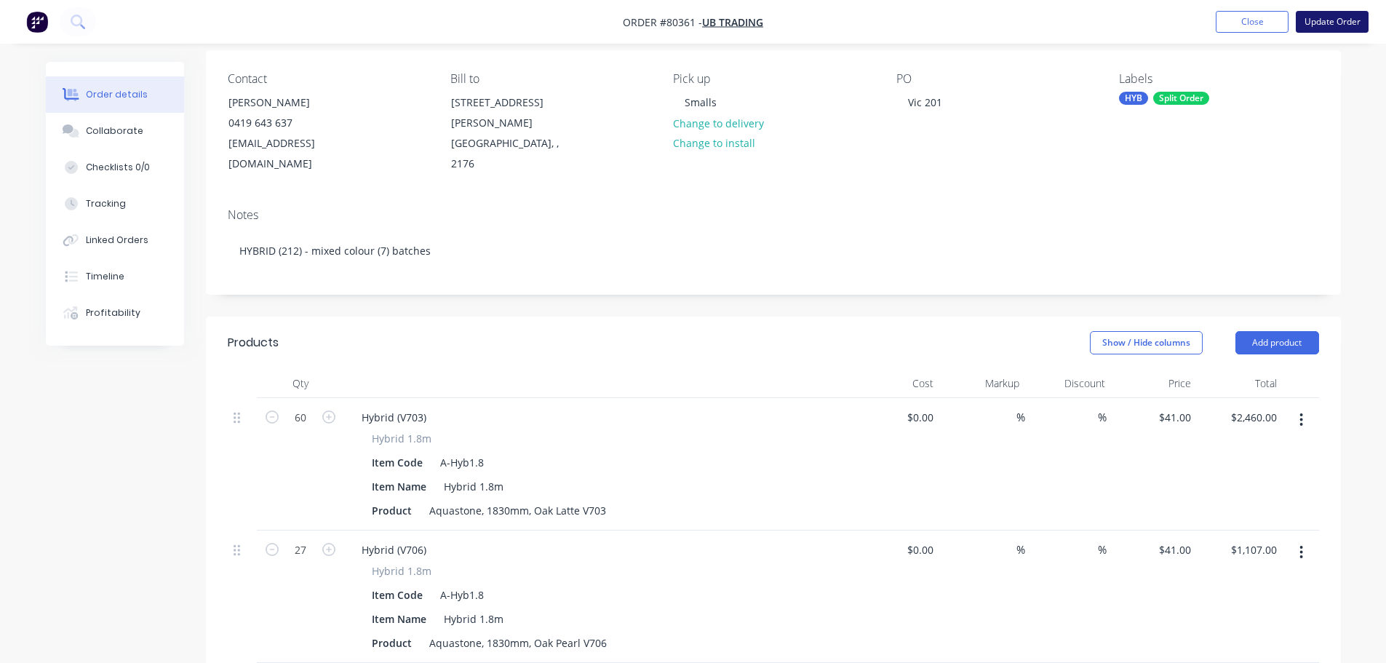
click at [1338, 21] on button "Update Order" at bounding box center [1332, 22] width 73 height 22
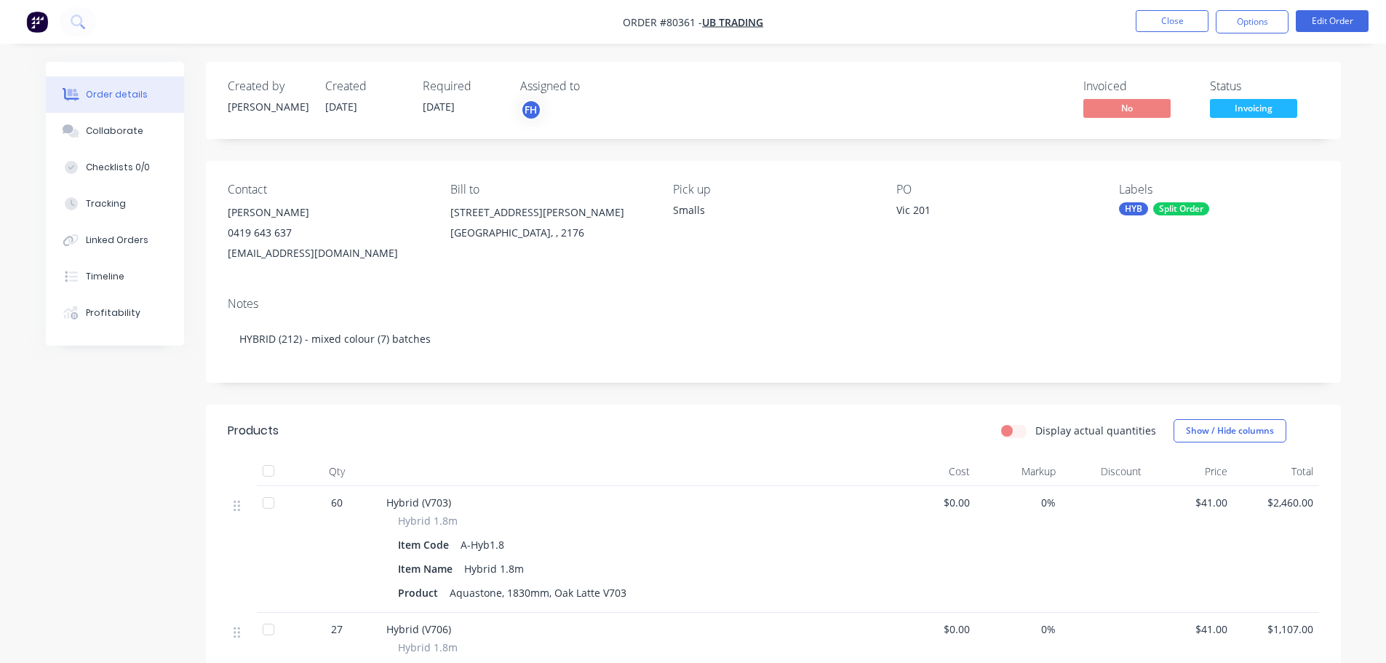
click at [1241, 113] on span "Invoicing" at bounding box center [1253, 108] width 87 height 18
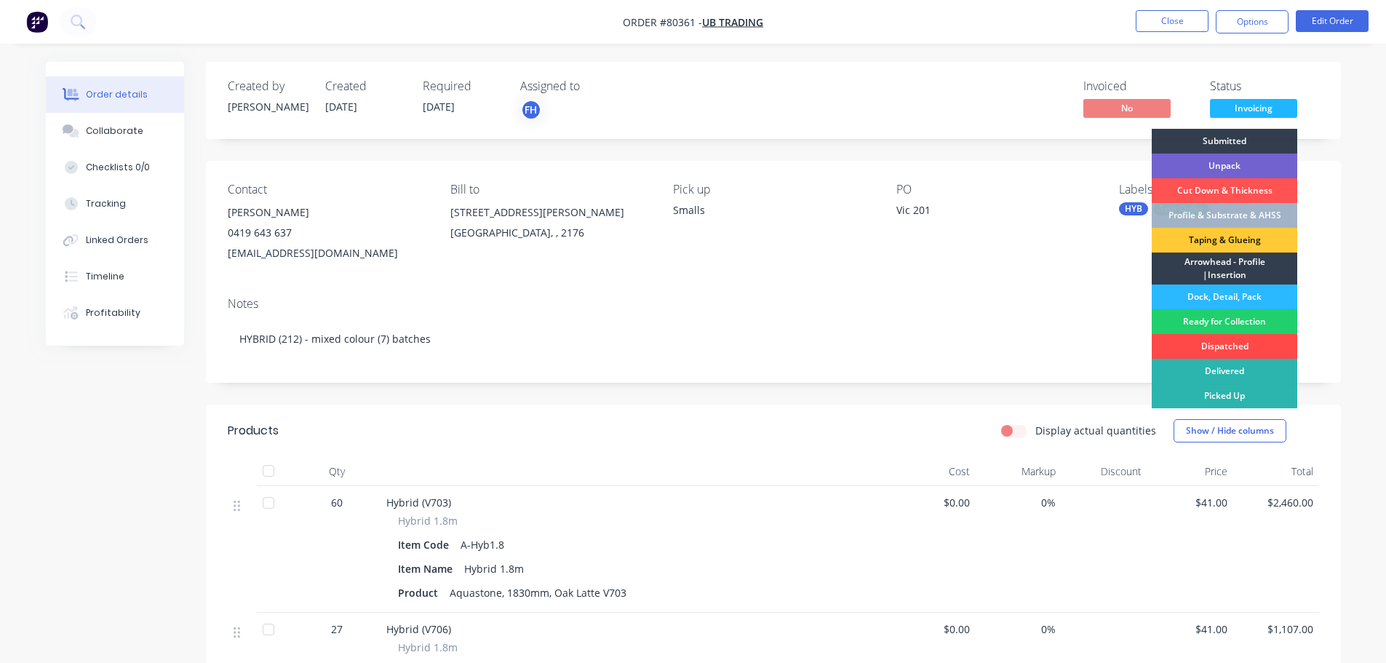
click at [1208, 348] on div "Dispatched" at bounding box center [1224, 346] width 145 height 25
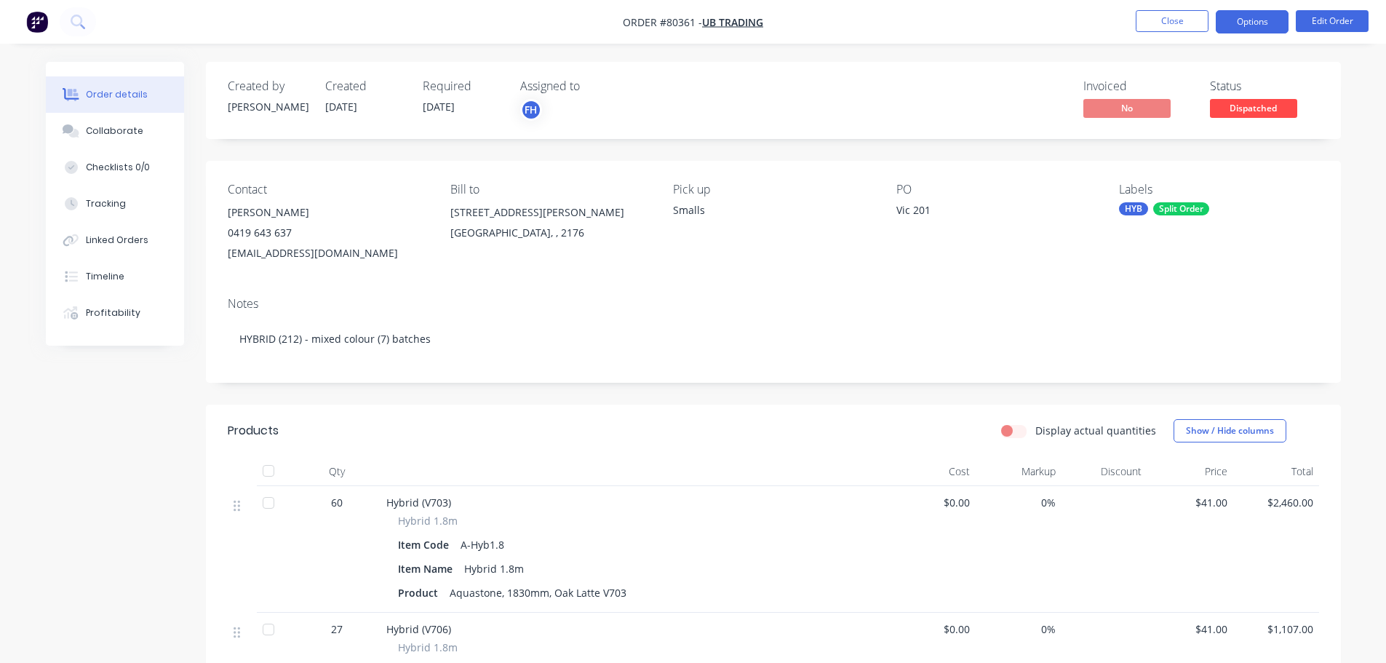
click at [1249, 31] on button "Options" at bounding box center [1252, 21] width 73 height 23
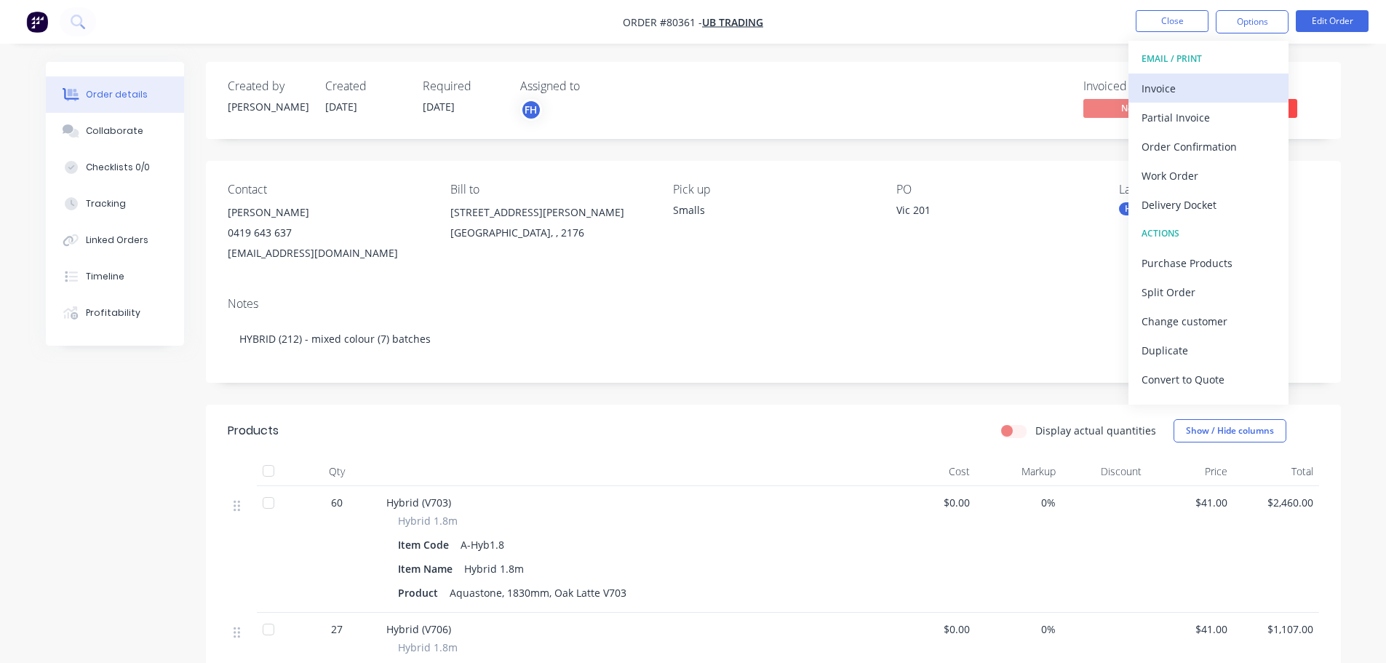
click at [1172, 99] on button "Invoice" at bounding box center [1208, 87] width 160 height 29
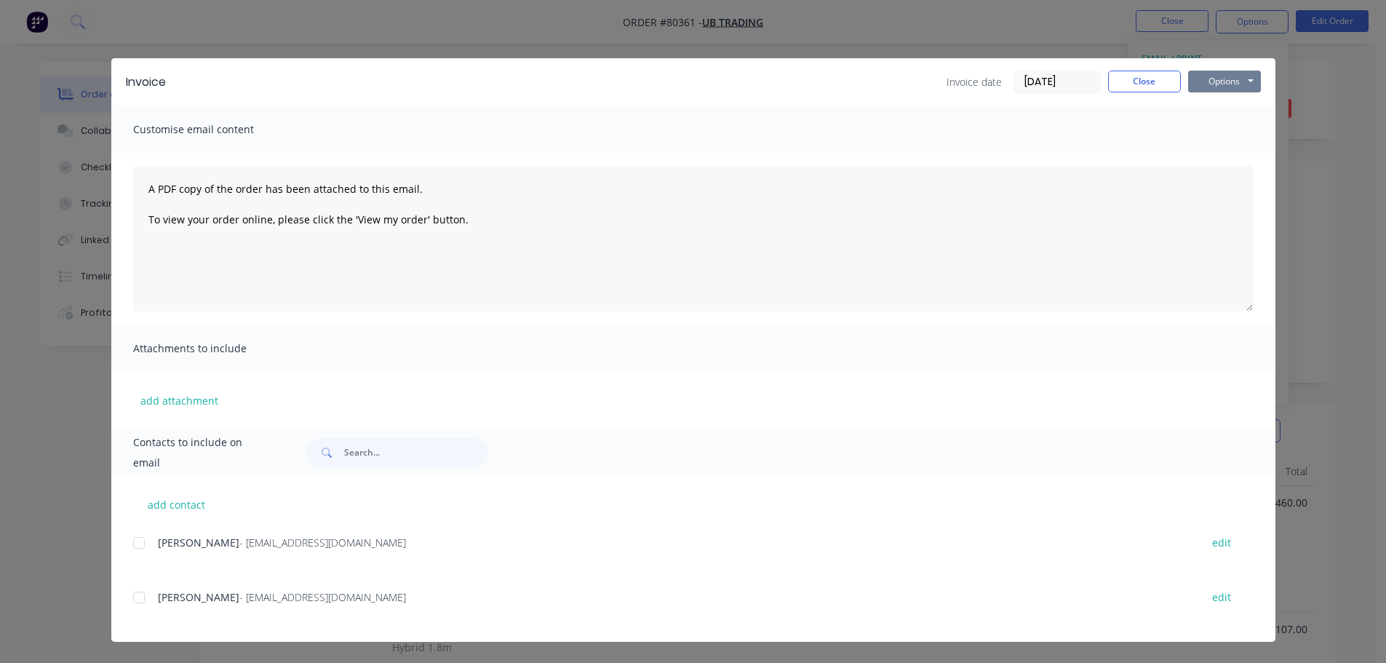
click at [1216, 81] on button "Options" at bounding box center [1224, 82] width 73 height 22
click at [1213, 134] on button "Print" at bounding box center [1234, 131] width 93 height 24
